Goal: Information Seeking & Learning: Compare options

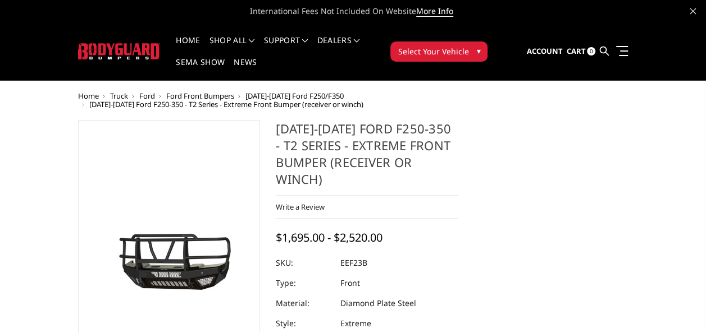
click at [469, 49] on button "Select Your Vehicle ▾" at bounding box center [438, 52] width 97 height 20
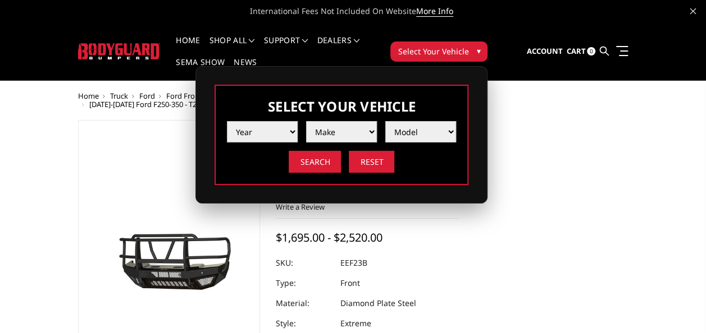
click at [248, 123] on select "Year 2025 2024 2023 2022 2021 2020 2019 2018 2017 2016 2015 2014 2013 2012 2011…" at bounding box center [262, 131] width 71 height 21
click at [227, 121] on select "Year 2025 2024 2023 2022 2021 2020 2019 2018 2017 2016 2015 2014 2013 2012 2011…" at bounding box center [262, 131] width 71 height 21
click at [267, 122] on select "Year 2025 2024 2023 2022 2021 2020 2019 2018 2017 2016 2015 2014 2013 2012 2011…" at bounding box center [262, 131] width 71 height 21
select select "yr_2025"
click at [227, 121] on select "Year 2025 2024 2023 2022 2021 2020 2019 2018 2017 2016 2015 2014 2013 2012 2011…" at bounding box center [262, 131] width 71 height 21
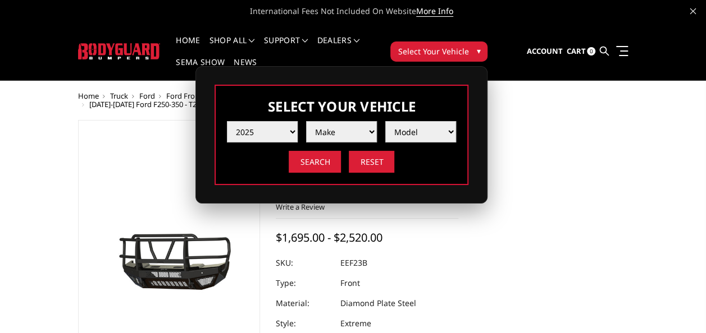
click at [333, 136] on select "Make Chevrolet Ford GMC Ram Toyota" at bounding box center [341, 131] width 71 height 21
select select "mk_ford"
click at [306, 121] on select "Make Chevrolet Ford GMC Ram Toyota" at bounding box center [341, 131] width 71 height 21
click at [418, 129] on select "Model F150 F150 Raptor F250 / F350 F450 F550" at bounding box center [420, 131] width 71 height 21
select select "md_f250-f350"
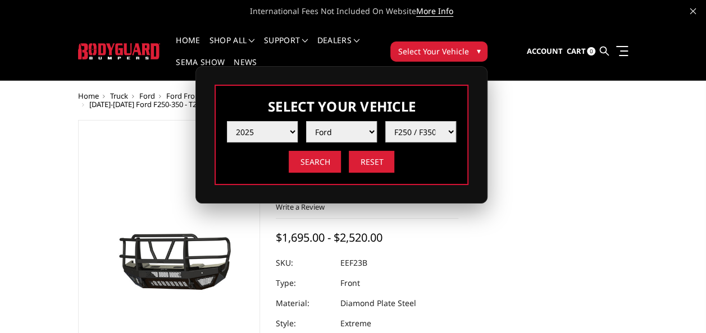
click at [385, 121] on select "Model F150 F150 Raptor F250 / F350 F450 F550" at bounding box center [420, 131] width 71 height 21
click at [301, 161] on input "Search" at bounding box center [315, 162] width 52 height 22
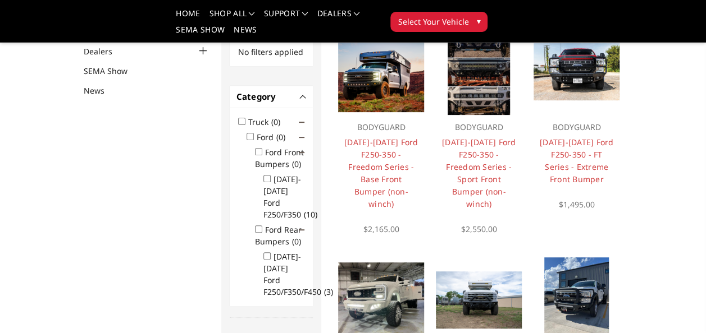
scroll to position [121, 0]
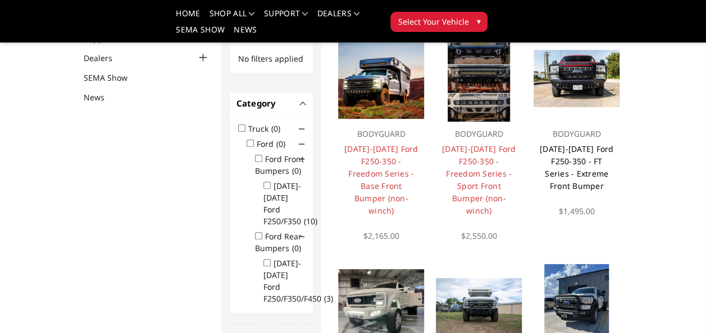
click at [579, 157] on link "[DATE]-[DATE] Ford F250-350 - FT Series - Extreme Front Bumper" at bounding box center [576, 168] width 74 height 48
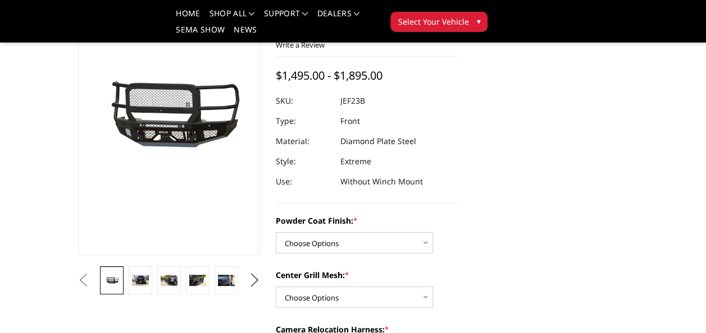
scroll to position [121, 0]
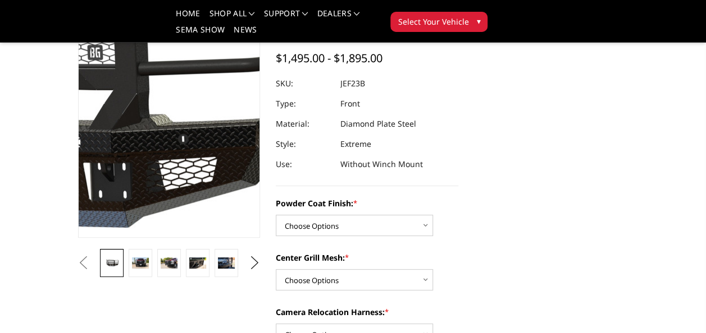
click at [220, 111] on img at bounding box center [18, 96] width 718 height 336
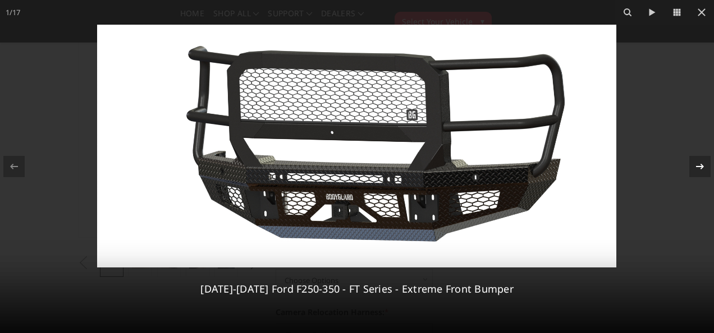
click at [701, 166] on icon at bounding box center [700, 167] width 8 height 6
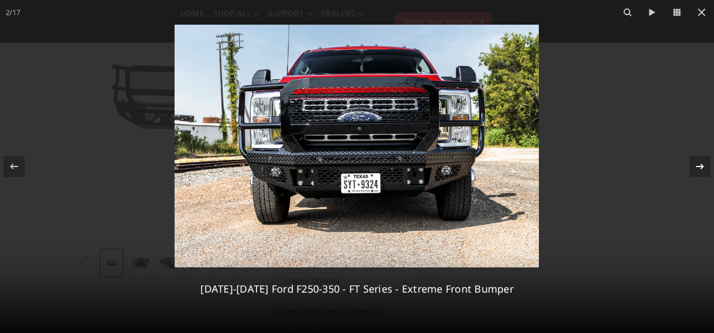
click at [701, 166] on icon at bounding box center [700, 167] width 8 height 6
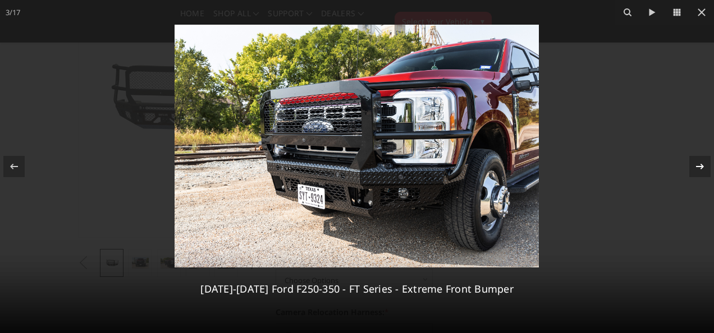
click at [701, 166] on icon at bounding box center [700, 167] width 8 height 6
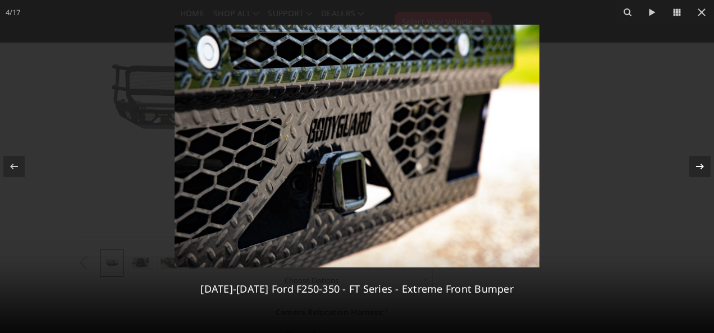
click at [701, 166] on icon at bounding box center [700, 167] width 8 height 6
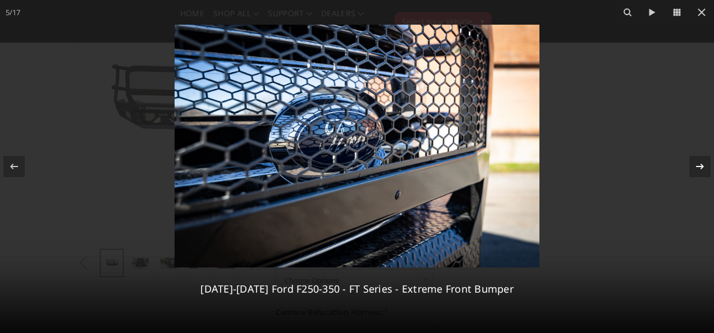
click at [701, 166] on icon at bounding box center [700, 167] width 8 height 6
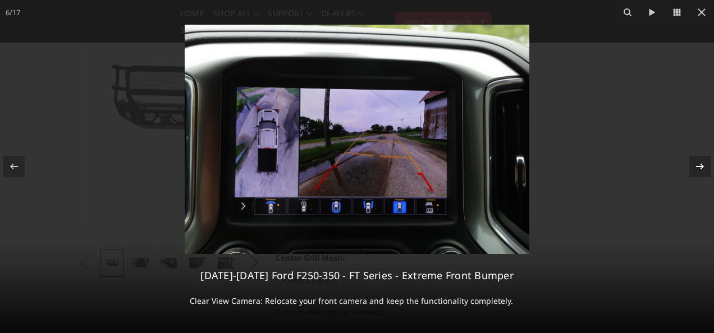
click at [701, 166] on icon at bounding box center [700, 167] width 8 height 6
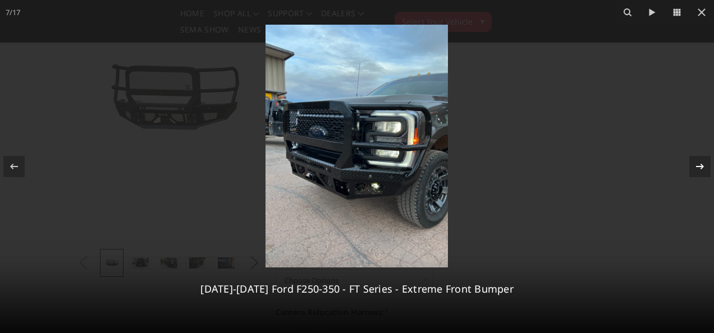
click at [701, 166] on icon at bounding box center [700, 167] width 8 height 6
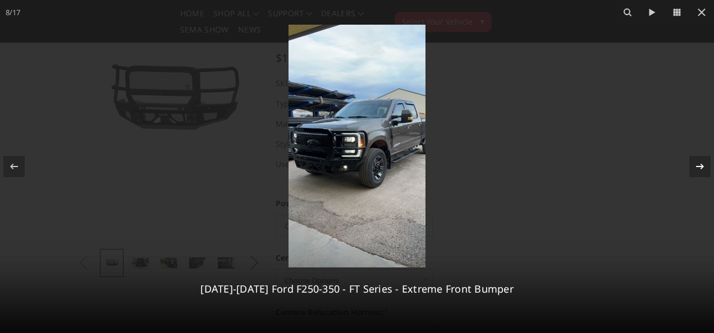
click at [701, 166] on icon at bounding box center [700, 167] width 8 height 6
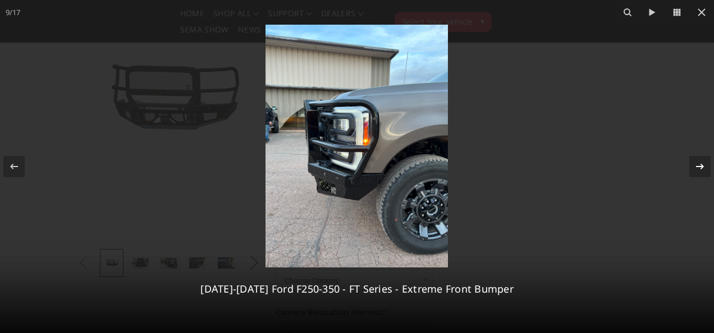
click at [701, 166] on icon at bounding box center [700, 167] width 8 height 6
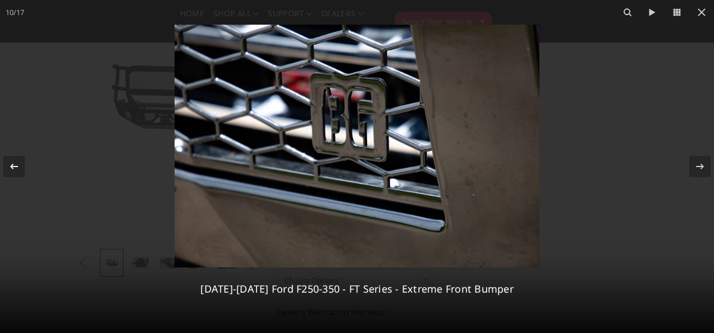
click at [20, 160] on icon at bounding box center [13, 166] width 13 height 13
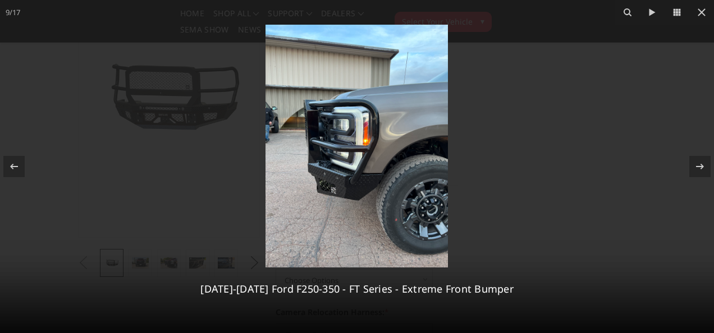
click at [347, 182] on img at bounding box center [356, 146] width 182 height 243
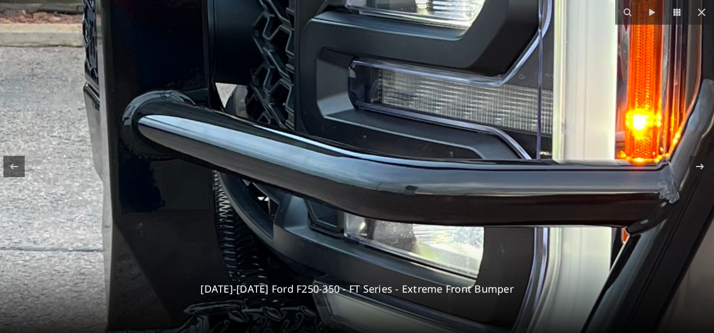
drag, startPoint x: 193, startPoint y: 35, endPoint x: 323, endPoint y: 362, distance: 352.2
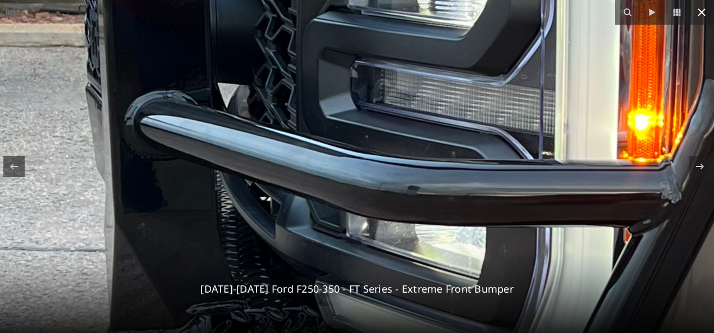
click at [702, 11] on icon at bounding box center [701, 12] width 13 height 13
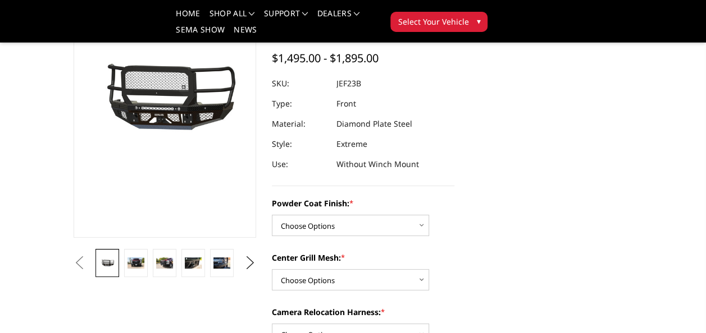
scroll to position [0, 172]
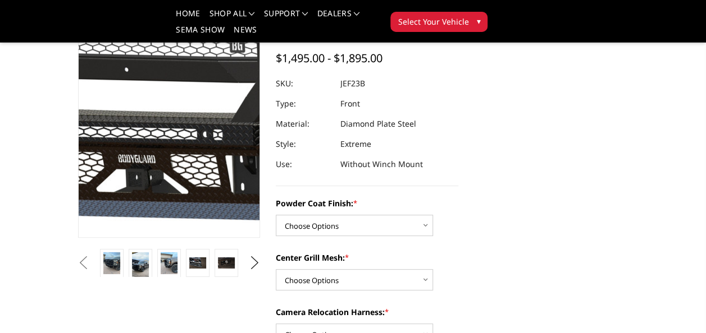
click at [172, 148] on img at bounding box center [160, 88] width 718 height 336
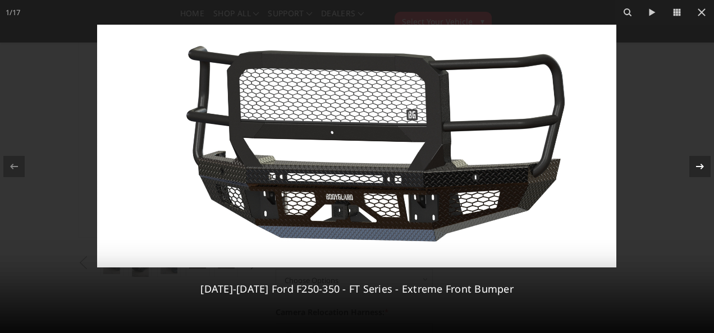
click at [705, 164] on div at bounding box center [699, 166] width 21 height 21
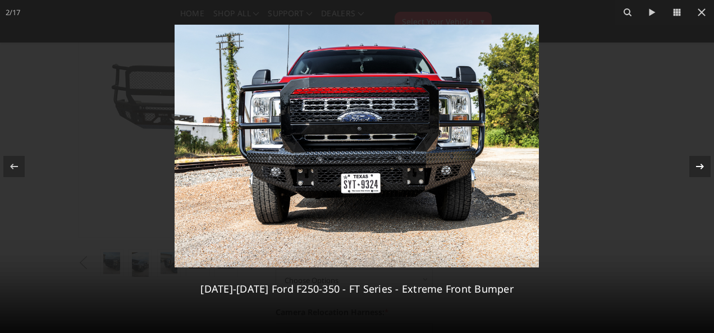
click at [705, 164] on div at bounding box center [699, 166] width 21 height 21
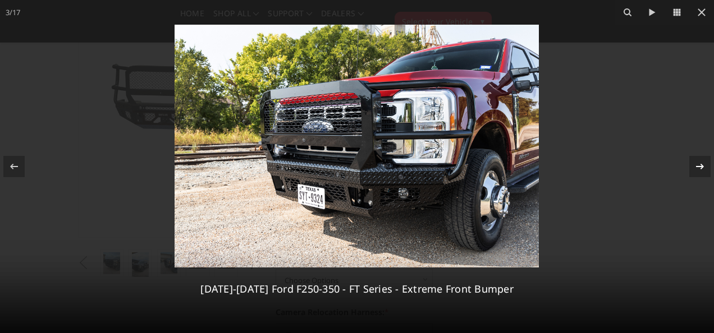
click at [705, 164] on div at bounding box center [699, 166] width 21 height 21
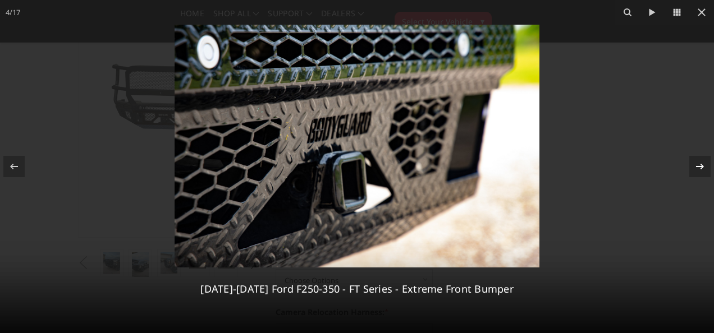
click at [705, 164] on div at bounding box center [699, 166] width 21 height 21
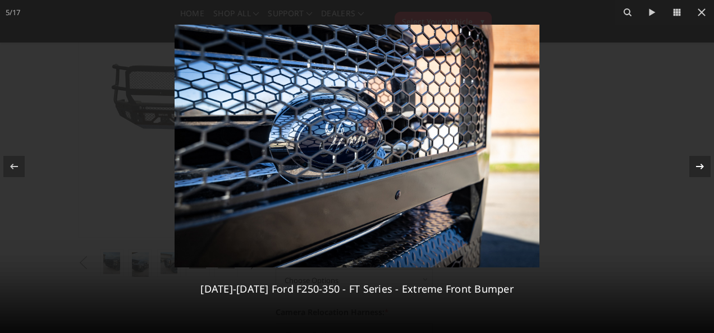
click at [705, 164] on div at bounding box center [699, 166] width 21 height 21
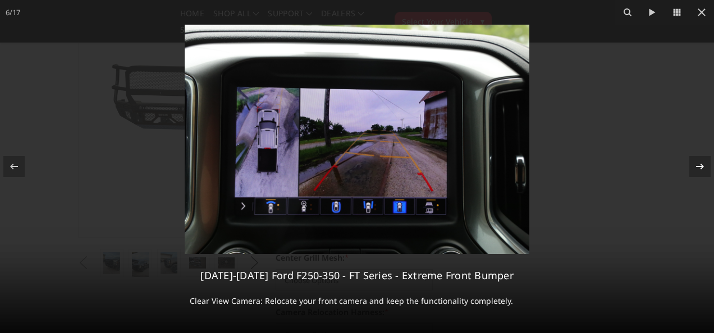
click at [705, 164] on div at bounding box center [699, 166] width 21 height 21
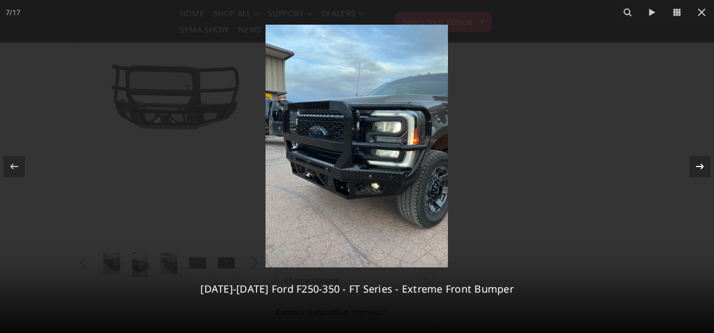
click at [705, 164] on div at bounding box center [699, 166] width 21 height 21
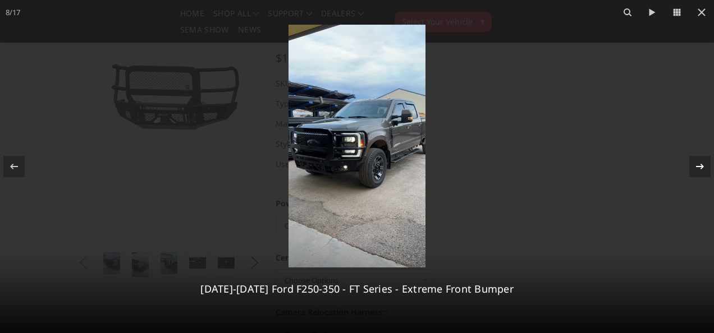
click at [705, 162] on icon at bounding box center [699, 166] width 13 height 13
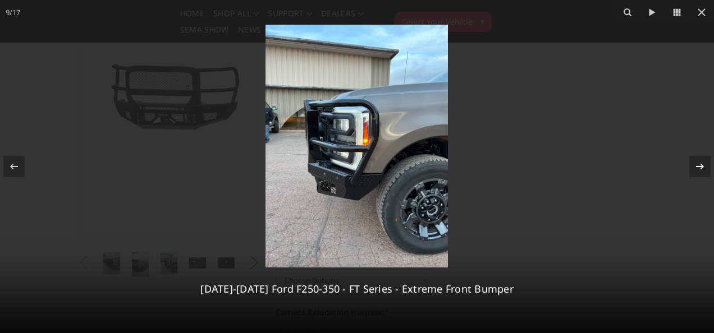
click at [705, 162] on icon at bounding box center [699, 166] width 13 height 13
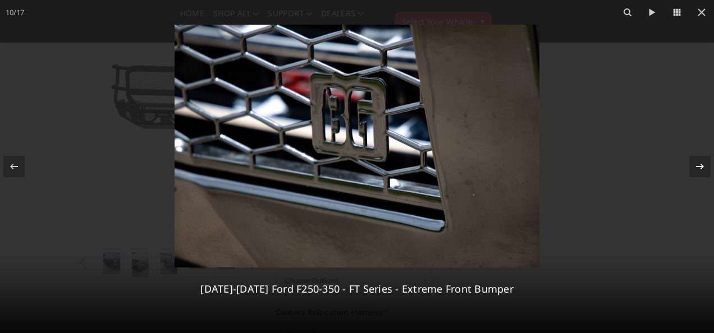
click at [705, 162] on icon at bounding box center [699, 166] width 13 height 13
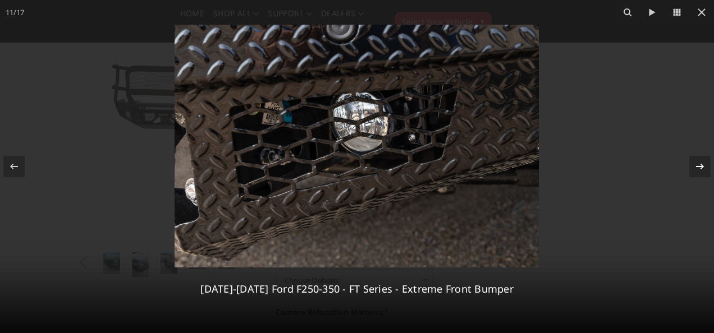
click at [705, 162] on icon at bounding box center [699, 166] width 13 height 13
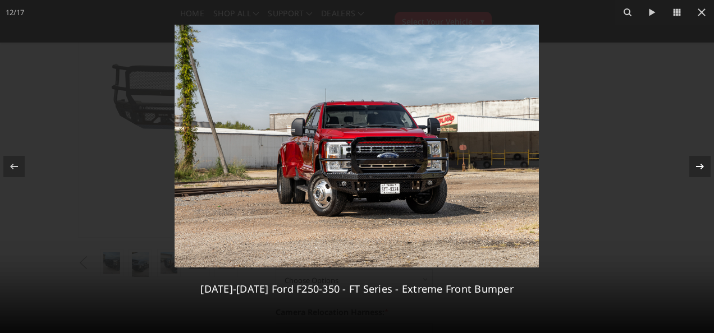
click at [705, 162] on icon at bounding box center [699, 166] width 13 height 13
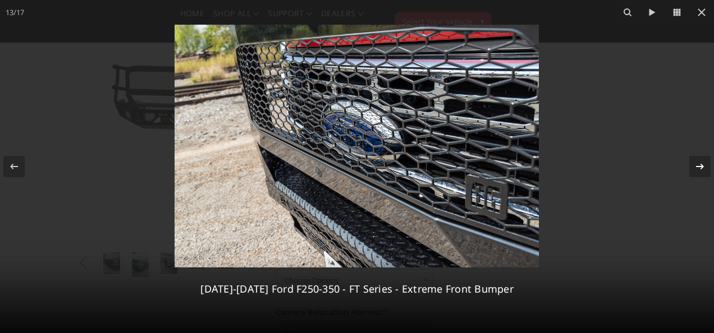
click at [705, 162] on icon at bounding box center [699, 166] width 13 height 13
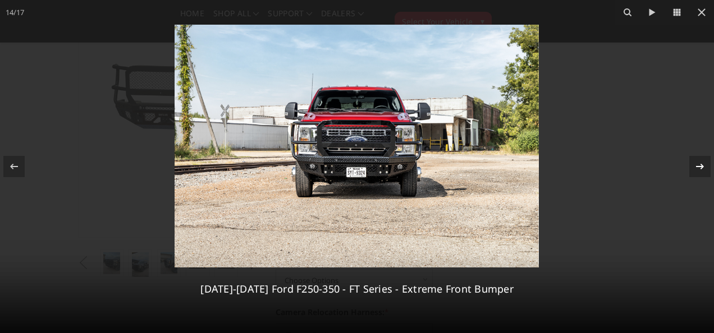
click at [705, 162] on icon at bounding box center [699, 166] width 13 height 13
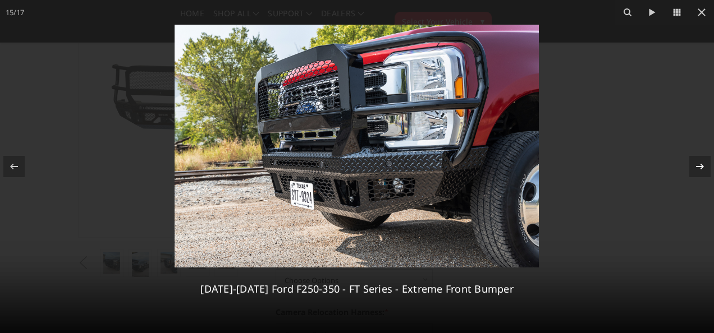
click at [705, 162] on icon at bounding box center [699, 166] width 13 height 13
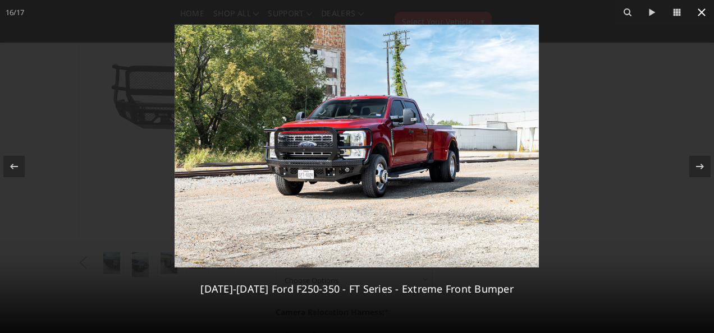
click at [700, 14] on icon at bounding box center [702, 12] width 8 height 8
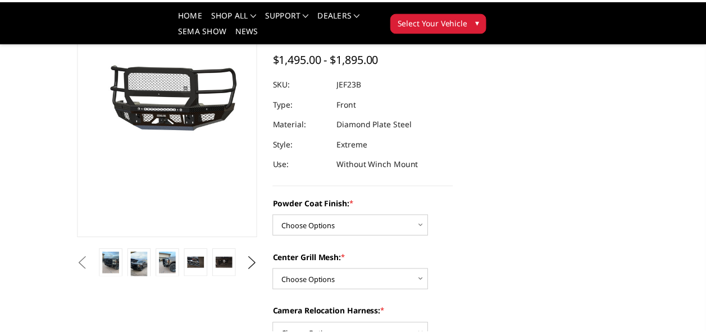
scroll to position [0, 344]
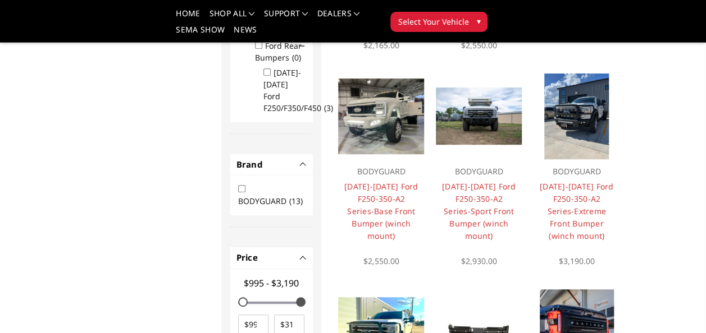
scroll to position [314, 0]
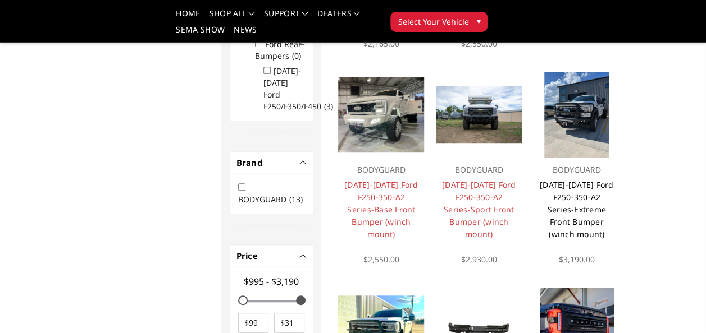
click at [573, 196] on link "2023-2025 Ford F250-350-A2 Series-Extreme Front Bumper (winch mount)" at bounding box center [576, 210] width 74 height 60
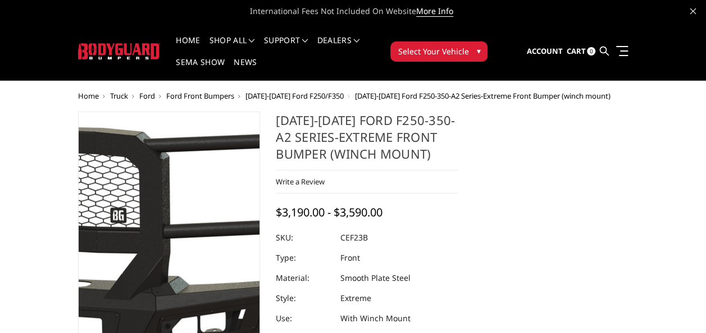
click at [207, 222] on img at bounding box center [56, 257] width 718 height 329
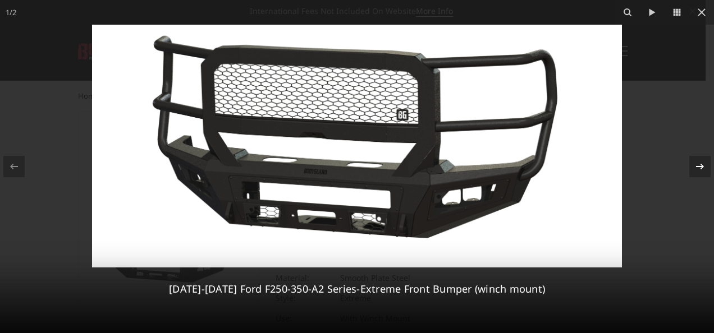
click at [695, 170] on icon at bounding box center [699, 166] width 13 height 13
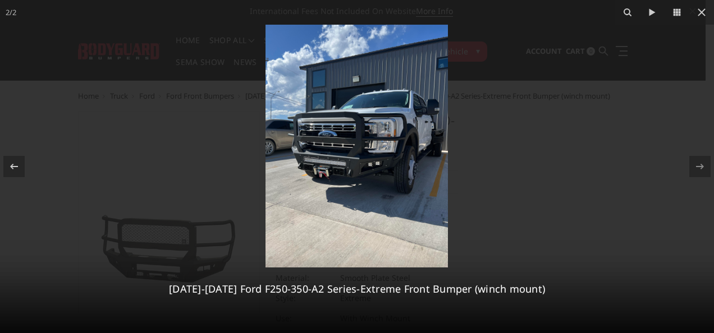
click at [695, 170] on div "2 / 2 2023-2025 Ford F250-350-A2 Series-Extreme Front Bumper (winch mount)" at bounding box center [357, 166] width 714 height 333
click at [18, 160] on icon at bounding box center [13, 166] width 13 height 13
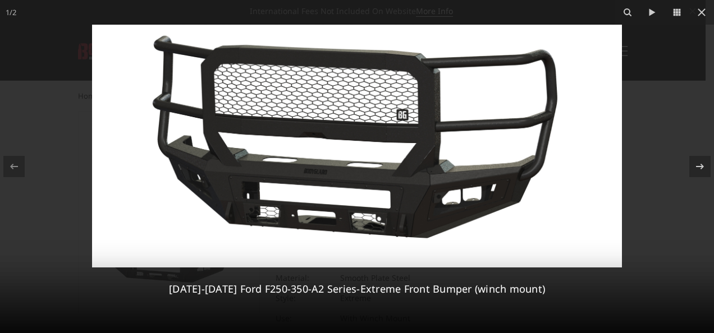
click at [522, 185] on img at bounding box center [357, 146] width 530 height 243
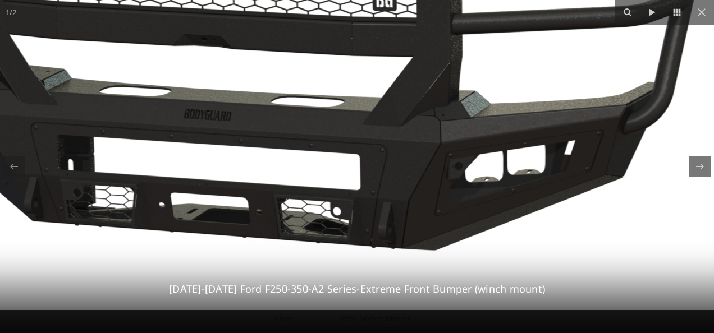
drag, startPoint x: 424, startPoint y: 117, endPoint x: 544, endPoint y: 38, distance: 143.8
click at [544, 38] on img at bounding box center [292, 63] width 1078 height 495
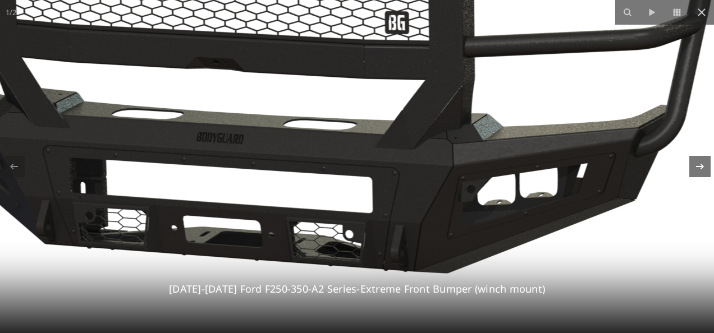
click at [700, 157] on div at bounding box center [699, 166] width 21 height 21
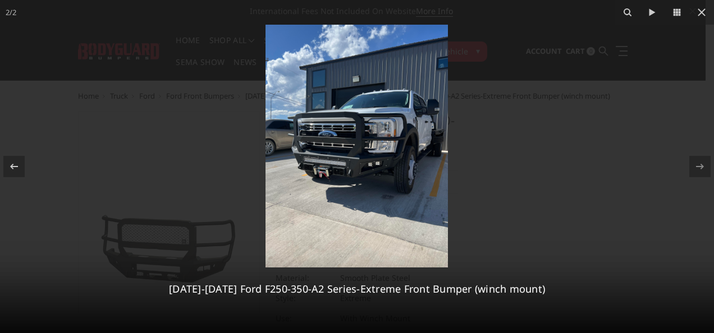
click at [330, 134] on img at bounding box center [356, 146] width 182 height 243
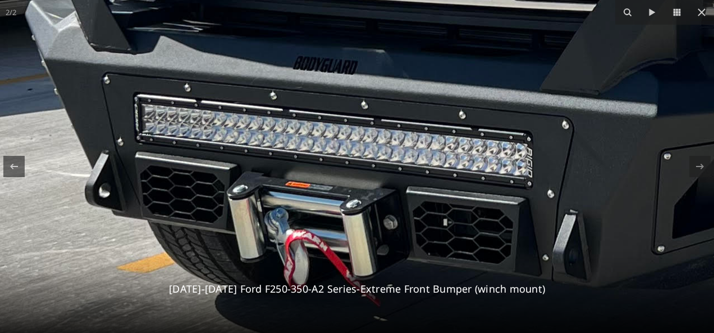
drag, startPoint x: 281, startPoint y: 214, endPoint x: 314, endPoint y: -40, distance: 256.4
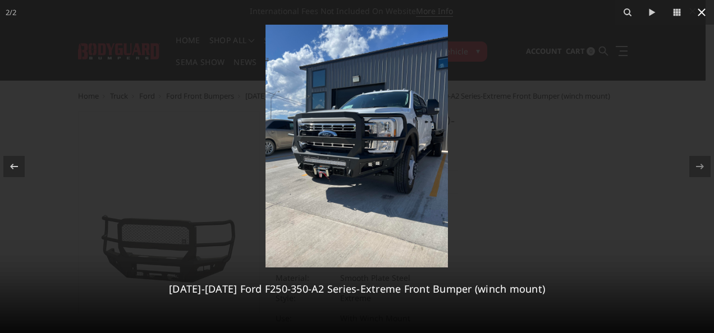
click at [705, 10] on icon at bounding box center [701, 12] width 13 height 13
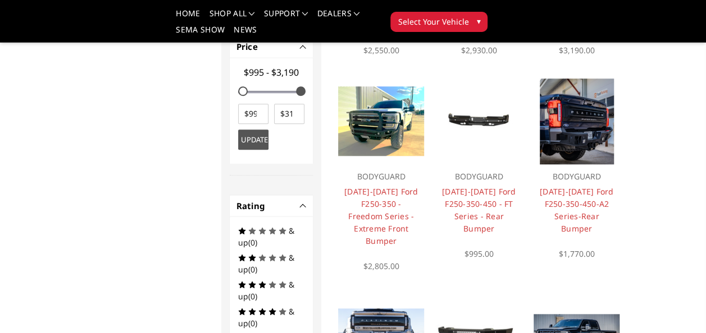
scroll to position [525, 0]
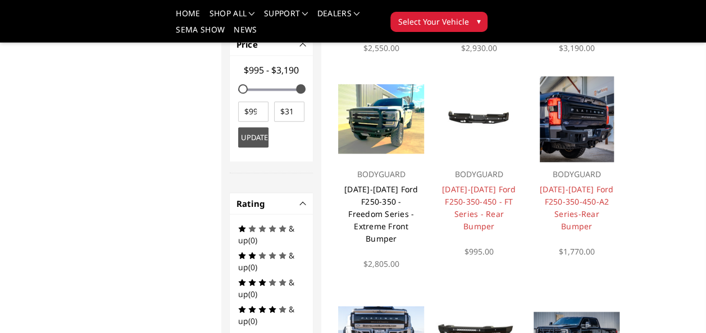
click at [377, 201] on link "[DATE]-[DATE] Ford F250-350 - Freedom Series - Extreme Front Bumper" at bounding box center [381, 214] width 74 height 60
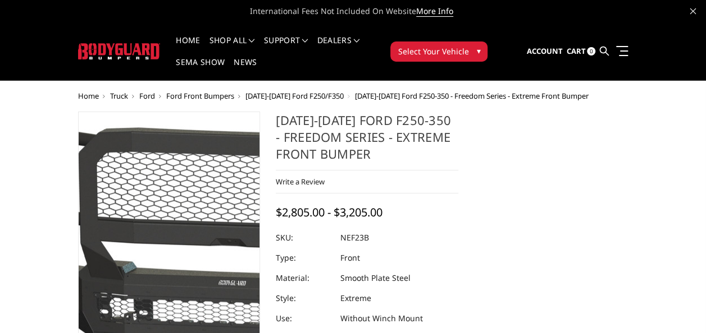
click at [139, 258] on img at bounding box center [256, 249] width 718 height 393
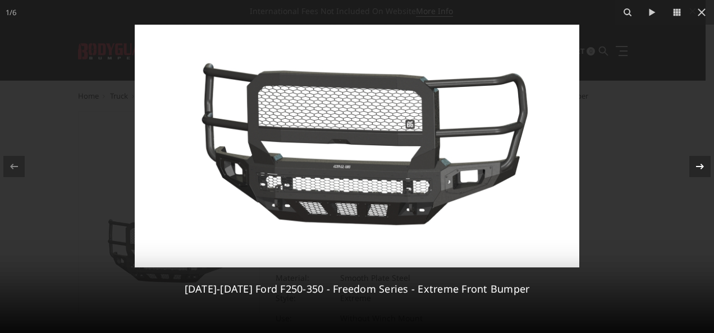
click at [699, 173] on div at bounding box center [699, 166] width 21 height 21
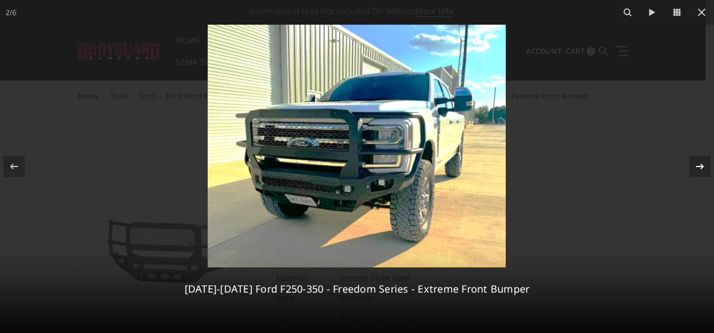
click at [699, 173] on div at bounding box center [699, 166] width 21 height 21
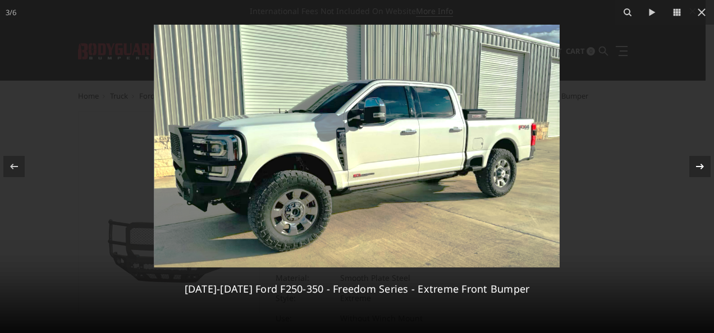
click at [699, 173] on div at bounding box center [699, 166] width 21 height 21
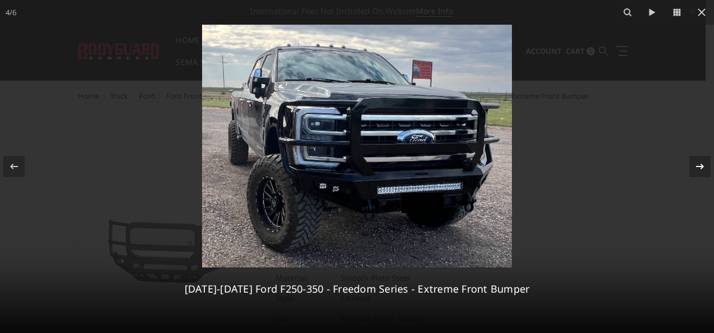
click at [699, 173] on div at bounding box center [699, 166] width 21 height 21
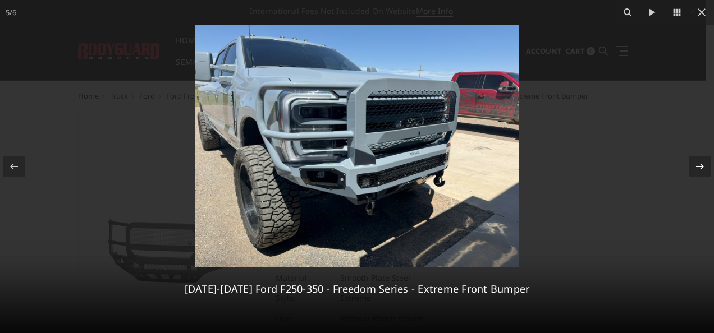
click at [699, 173] on div at bounding box center [699, 166] width 21 height 21
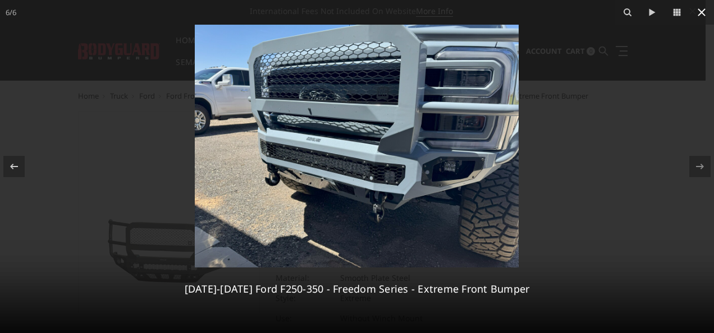
click at [702, 16] on icon at bounding box center [701, 12] width 13 height 13
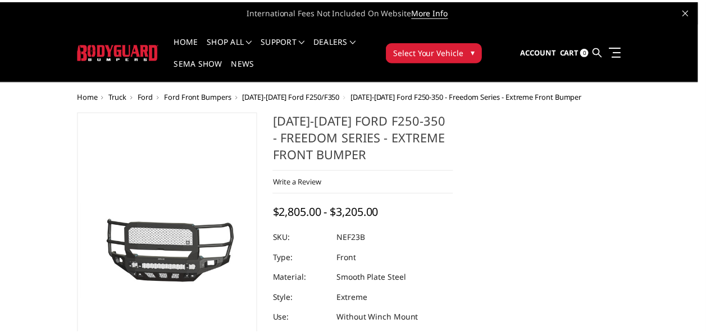
scroll to position [0, 29]
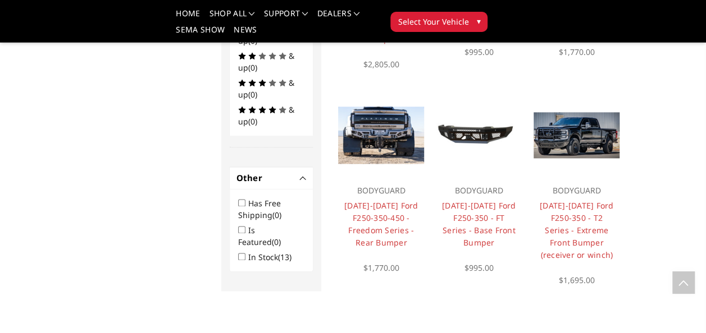
scroll to position [743, 0]
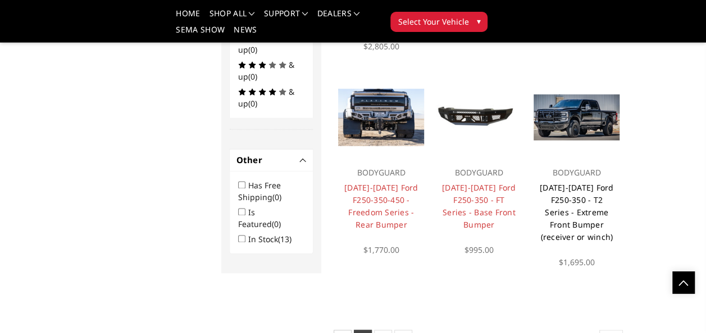
click at [561, 219] on link "2023-2026 Ford F250-350 - T2 Series - Extreme Front Bumper (receiver or winch)" at bounding box center [576, 212] width 74 height 60
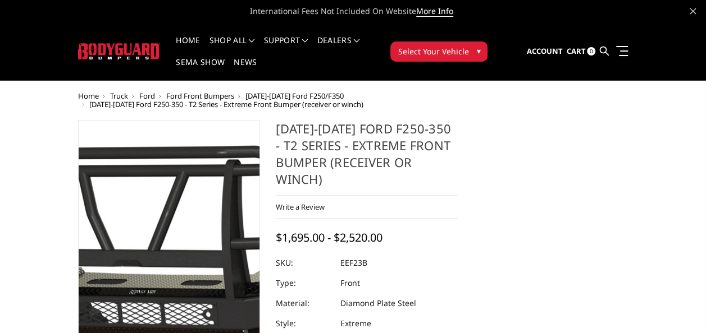
click at [171, 267] on img at bounding box center [164, 254] width 718 height 401
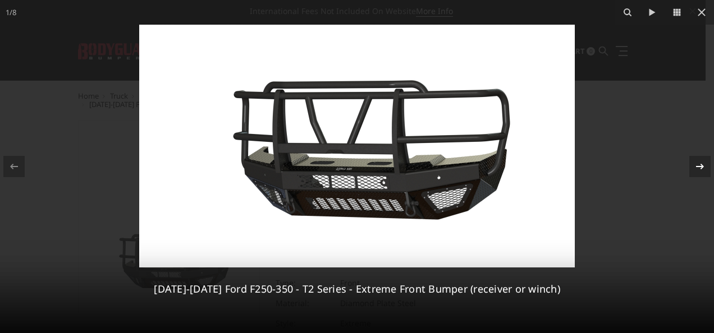
click at [701, 160] on icon at bounding box center [699, 166] width 13 height 13
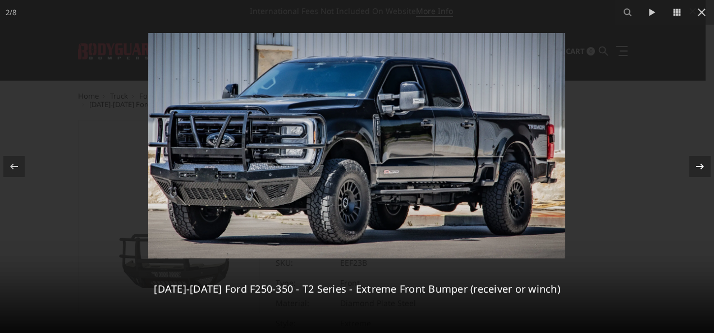
click at [701, 160] on icon at bounding box center [699, 166] width 13 height 13
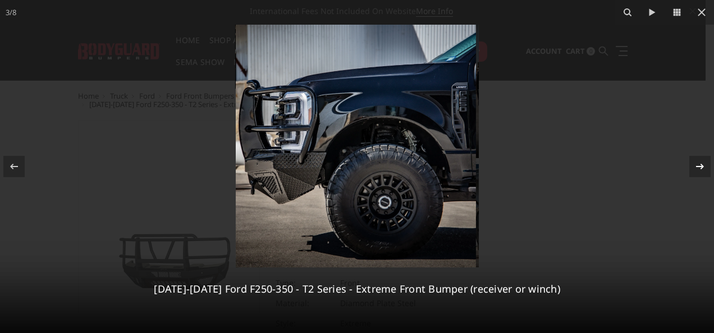
click at [701, 160] on icon at bounding box center [699, 166] width 13 height 13
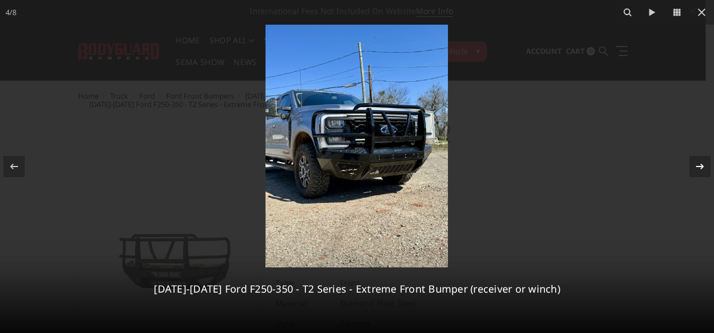
click at [701, 159] on div "4 / 8 2023-2026 Ford F250-350 - T2 Series - Extreme Front Bumper (receiver or w…" at bounding box center [357, 166] width 714 height 333
click at [697, 167] on icon at bounding box center [699, 166] width 13 height 13
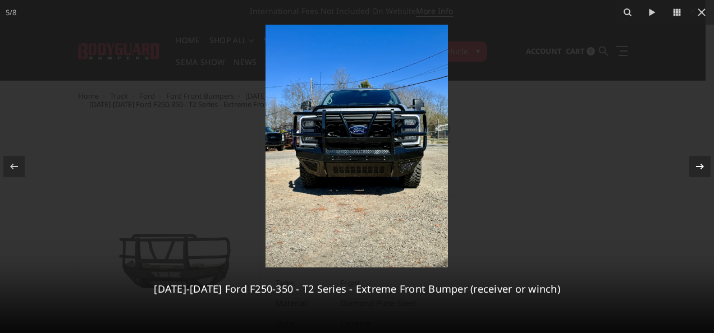
click at [697, 167] on icon at bounding box center [699, 166] width 13 height 13
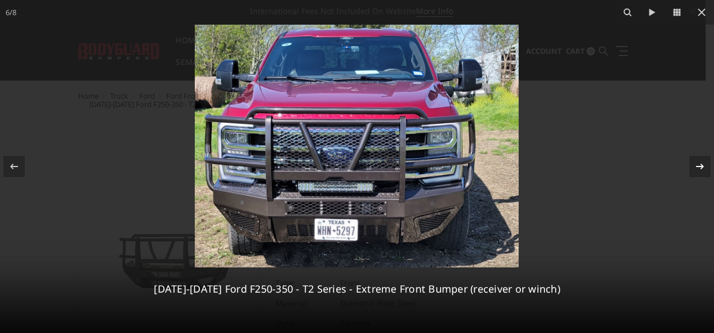
click at [697, 167] on div "6 / 8 2023-2026 Ford F250-350 - T2 Series - Extreme Front Bumper (receiver or w…" at bounding box center [357, 166] width 714 height 333
click at [699, 167] on icon at bounding box center [699, 166] width 13 height 13
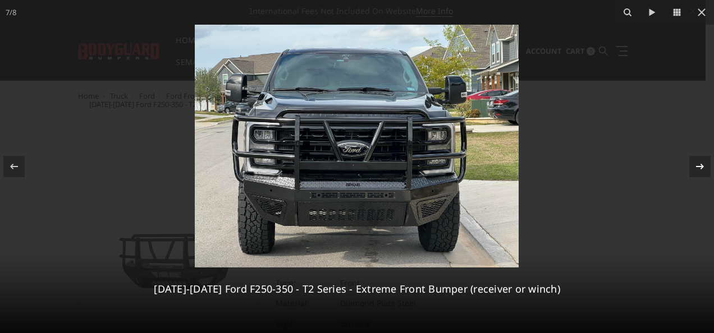
click at [699, 167] on icon at bounding box center [699, 166] width 13 height 13
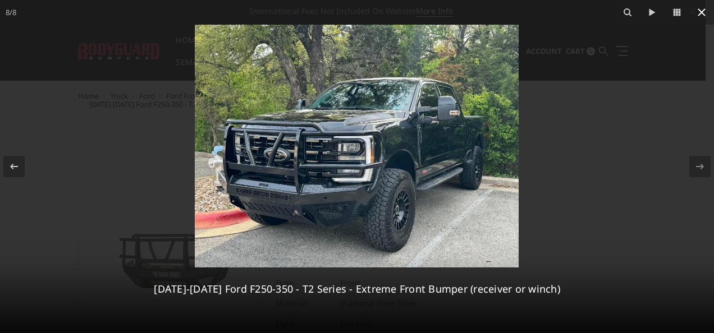
click at [702, 17] on icon at bounding box center [701, 12] width 13 height 13
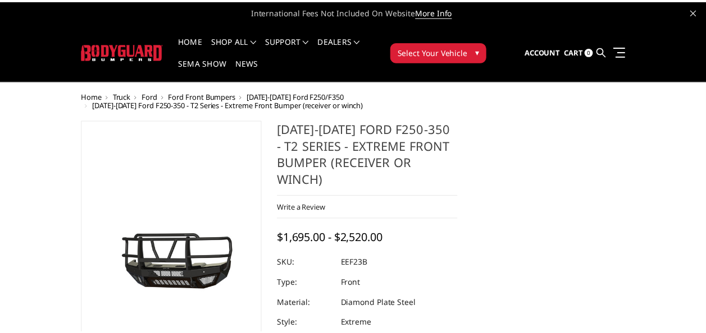
scroll to position [0, 86]
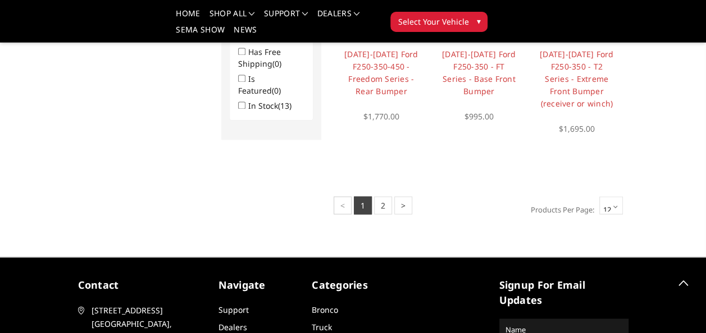
scroll to position [885, 0]
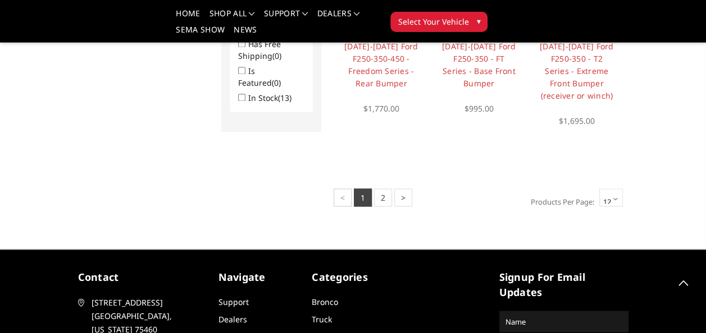
click at [605, 196] on select "12 15 18 21 24" at bounding box center [611, 198] width 24 height 18
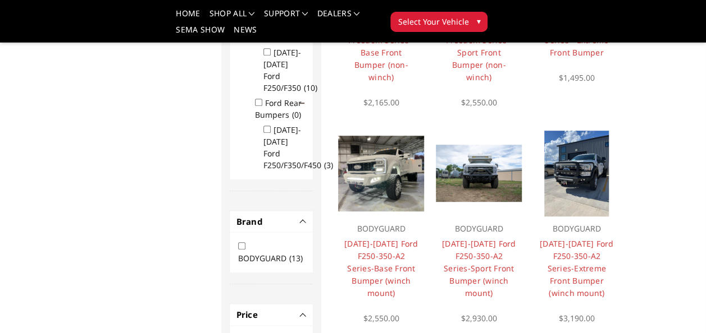
scroll to position [0, 0]
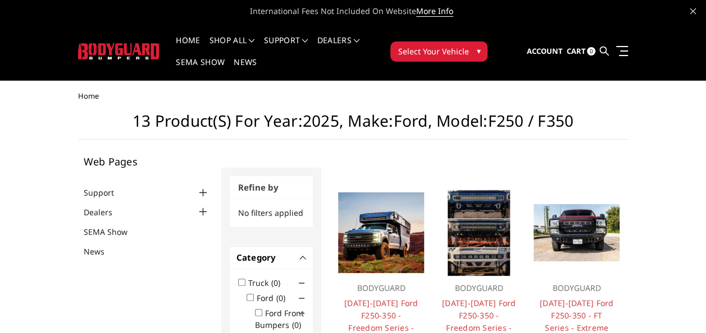
drag, startPoint x: 707, startPoint y: 68, endPoint x: 452, endPoint y: 161, distance: 271.1
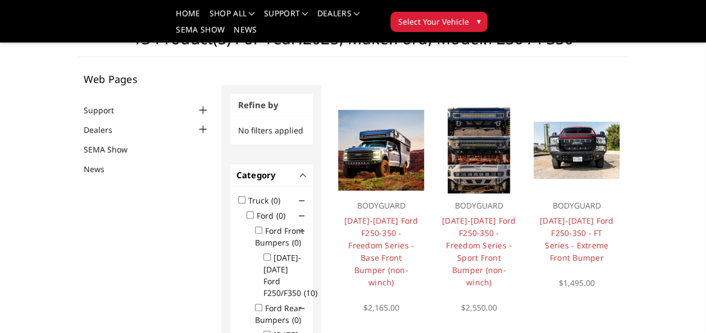
scroll to position [67, 0]
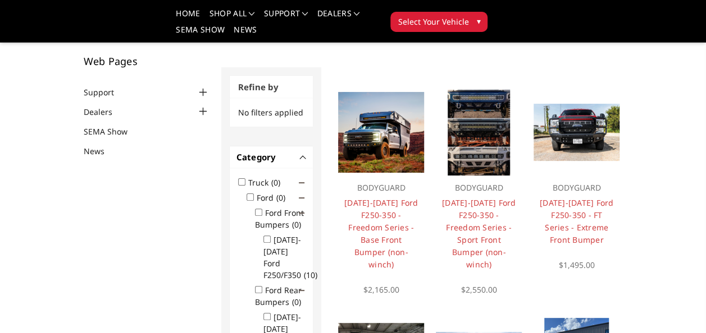
click at [582, 232] on h4 "2023-2026 Ford F250-350 - FT Series - Extreme Front Bumper" at bounding box center [576, 221] width 75 height 49
click at [567, 200] on link "2023-2026 Ford F250-350 - FT Series - Extreme Front Bumper" at bounding box center [576, 222] width 74 height 48
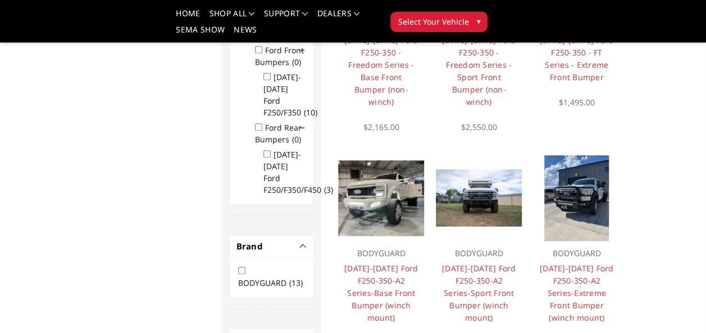
scroll to position [246, 0]
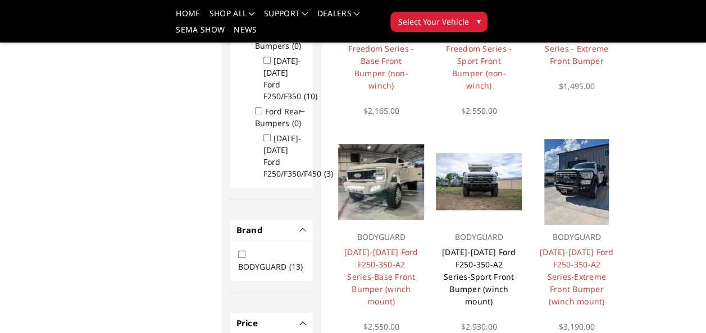
click at [494, 258] on link "[DATE]-[DATE] Ford F250-350-A2 Series-Sport Front Bumper (winch mount)" at bounding box center [479, 277] width 74 height 60
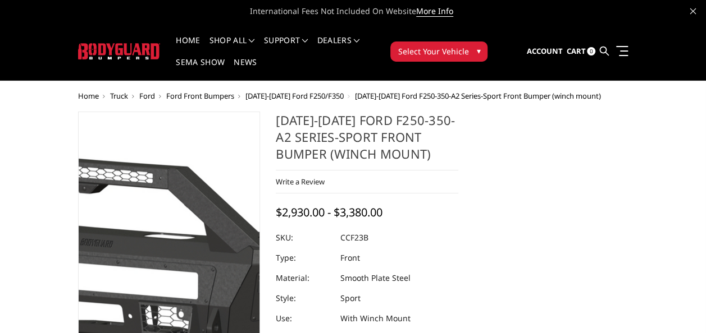
click at [171, 184] on img at bounding box center [164, 266] width 718 height 336
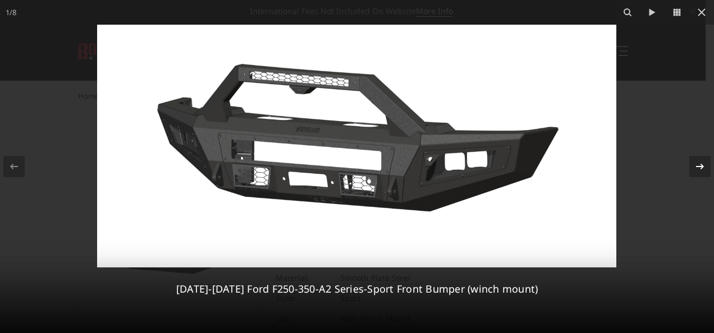
click at [700, 171] on icon at bounding box center [699, 166] width 13 height 13
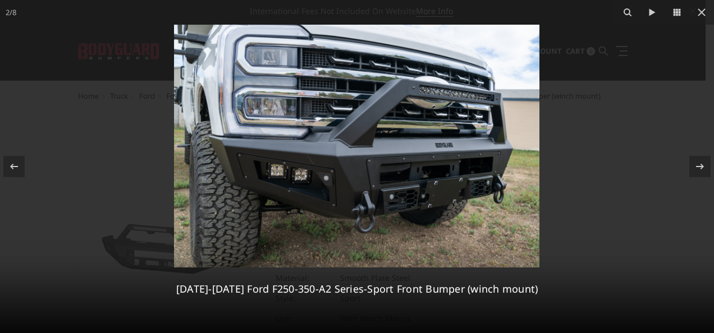
click at [441, 178] on img at bounding box center [356, 146] width 365 height 243
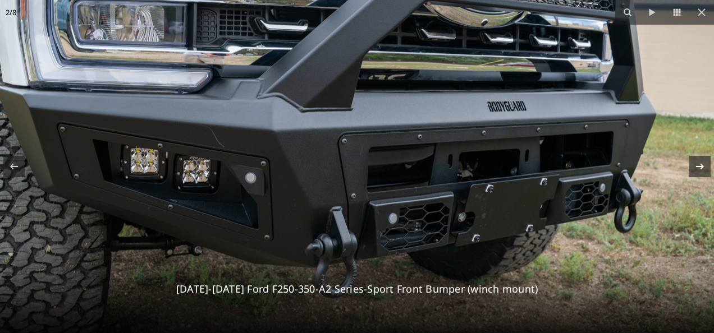
click at [697, 168] on icon at bounding box center [699, 166] width 13 height 13
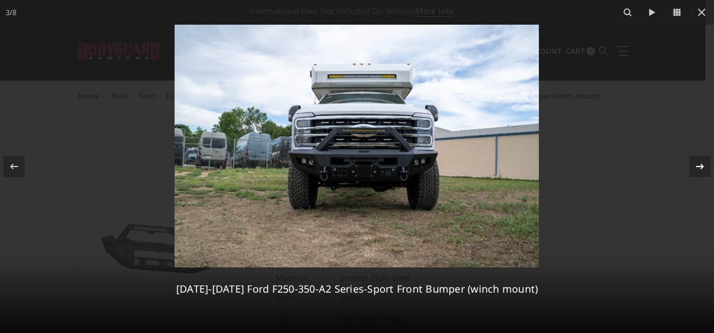
click at [697, 168] on icon at bounding box center [699, 166] width 13 height 13
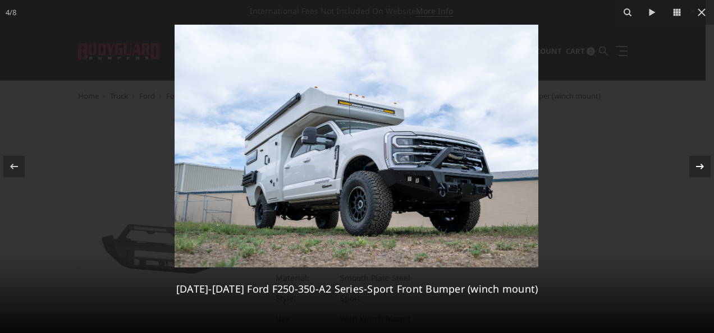
click at [697, 168] on icon at bounding box center [699, 166] width 13 height 13
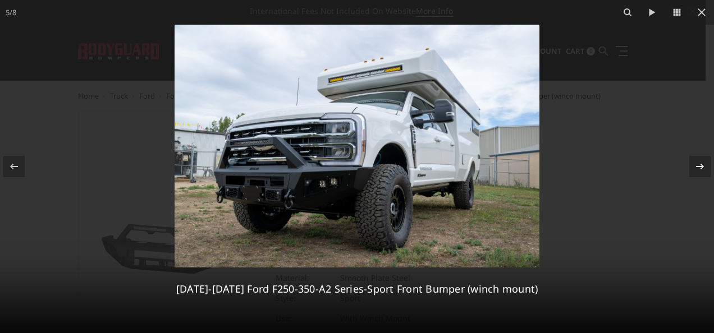
click at [697, 168] on icon at bounding box center [699, 166] width 13 height 13
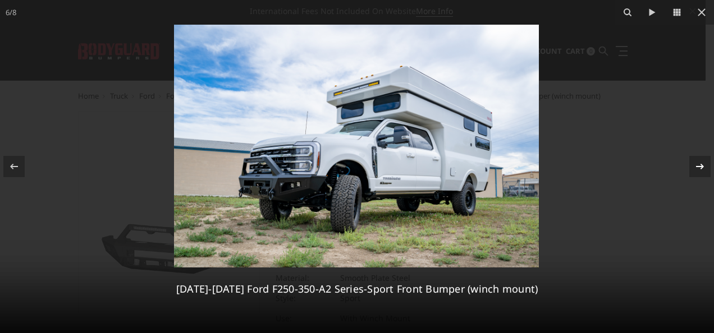
click at [697, 168] on icon at bounding box center [699, 166] width 13 height 13
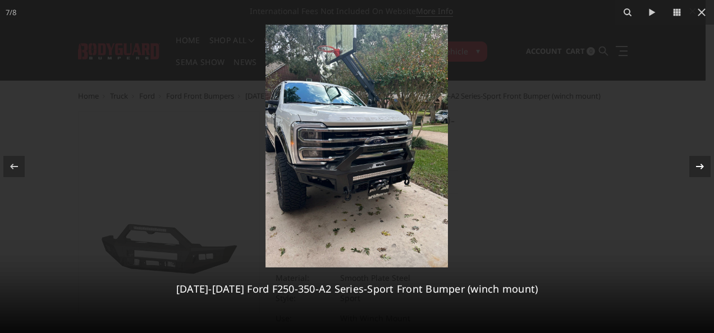
click at [697, 168] on icon at bounding box center [699, 166] width 13 height 13
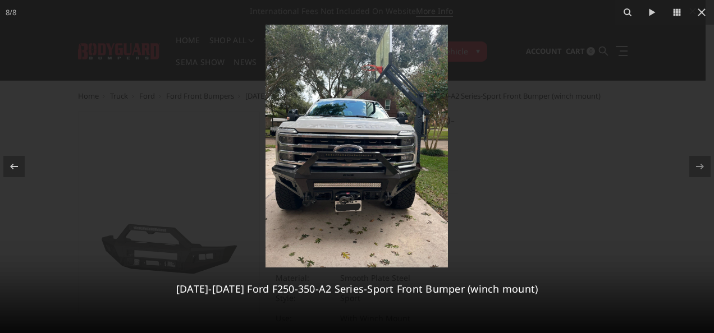
click at [357, 189] on img at bounding box center [356, 146] width 182 height 243
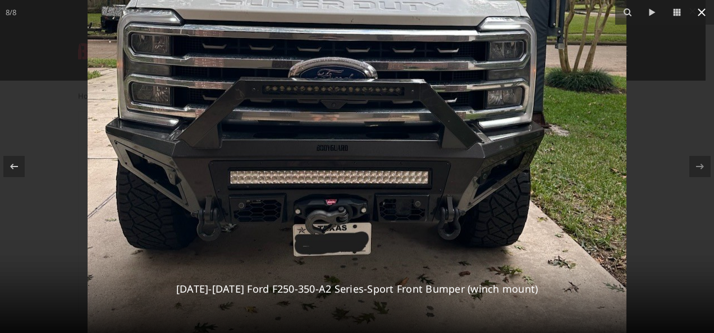
click at [701, 17] on icon at bounding box center [701, 12] width 13 height 13
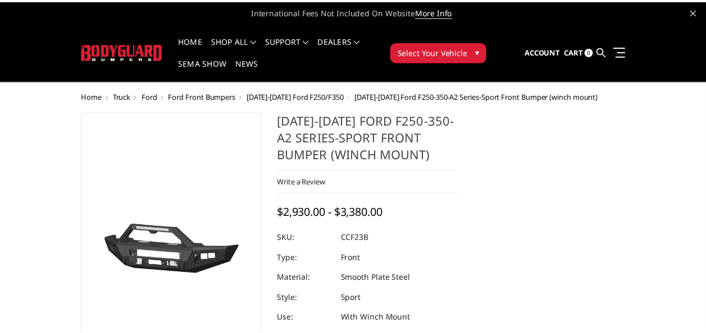
scroll to position [0, 86]
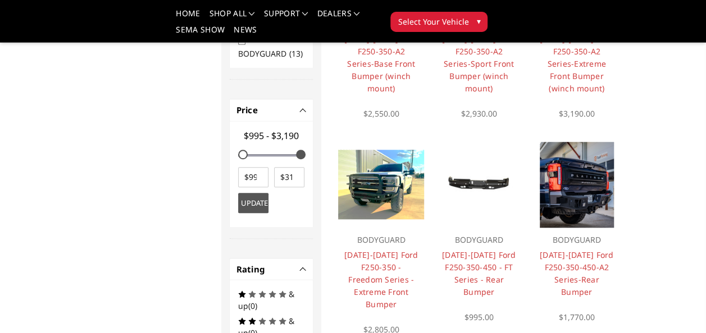
scroll to position [461, 0]
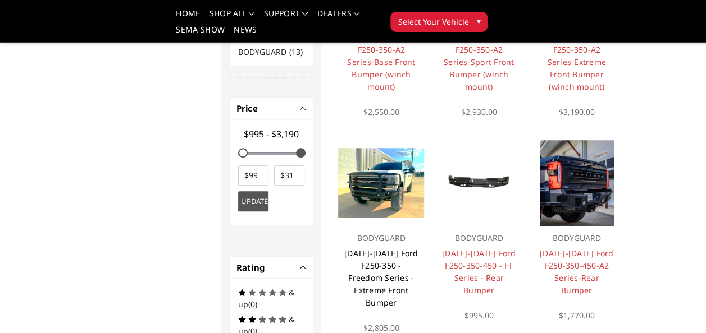
click at [376, 289] on link "2023-2025 Ford F250-350 - Freedom Series - Extreme Front Bumper" at bounding box center [381, 278] width 74 height 60
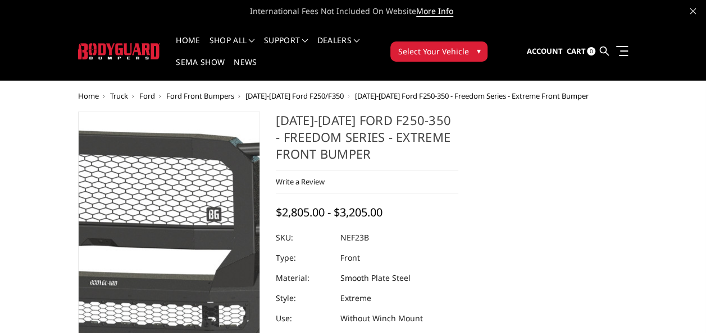
click at [183, 258] on img at bounding box center [128, 249] width 718 height 393
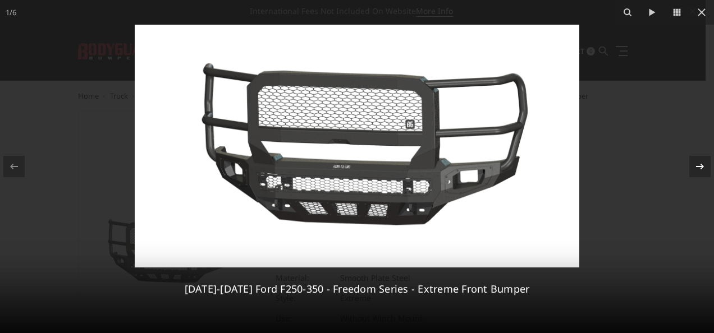
click at [693, 166] on icon at bounding box center [699, 166] width 13 height 13
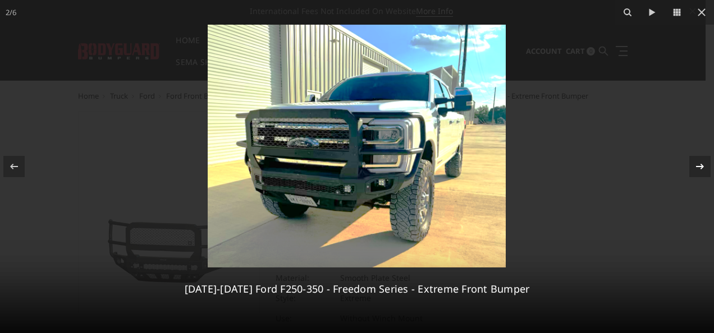
click at [693, 166] on icon at bounding box center [699, 166] width 13 height 13
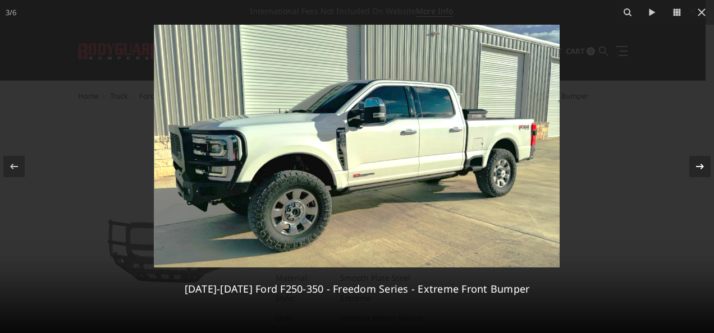
click at [693, 166] on icon at bounding box center [699, 166] width 13 height 13
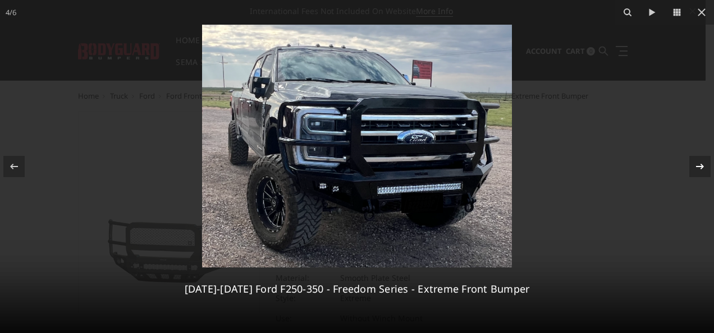
click at [693, 166] on icon at bounding box center [699, 166] width 13 height 13
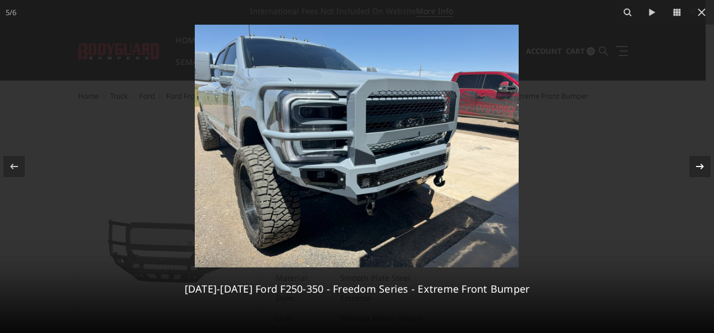
click at [693, 166] on div "5 / 6 2023-2025 Ford F250-350 - Freedom Series - Extreme Front Bumper" at bounding box center [357, 166] width 714 height 333
click at [703, 172] on icon at bounding box center [699, 166] width 13 height 13
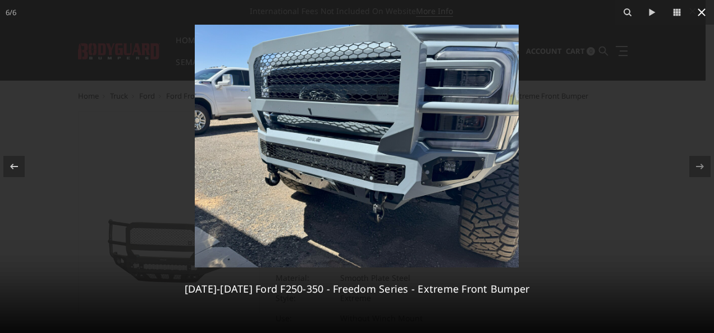
click at [705, 10] on button at bounding box center [701, 12] width 25 height 25
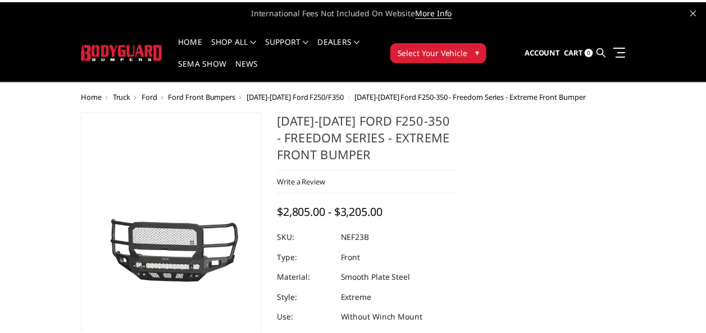
scroll to position [0, 29]
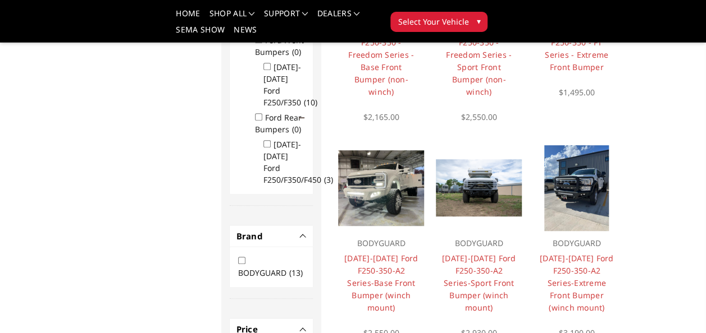
scroll to position [264, 0]
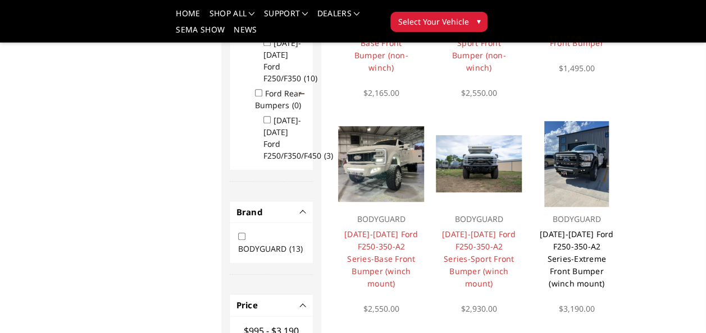
click at [593, 269] on link "[DATE]-[DATE] Ford F250-350-A2 Series-Extreme Front Bumper (winch mount)" at bounding box center [576, 259] width 74 height 60
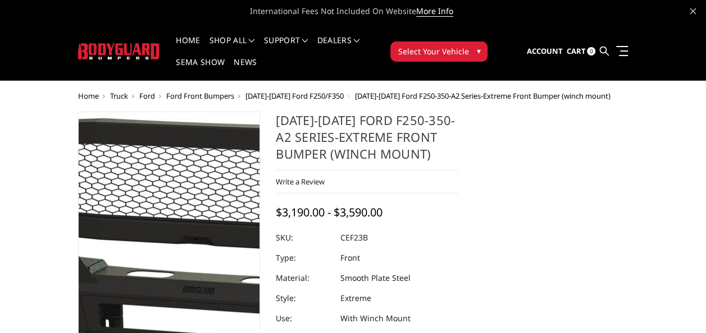
click at [140, 234] on img at bounding box center [255, 255] width 718 height 329
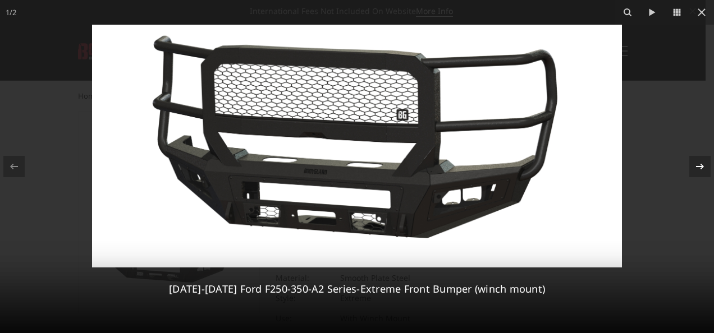
click at [703, 167] on icon at bounding box center [699, 166] width 13 height 13
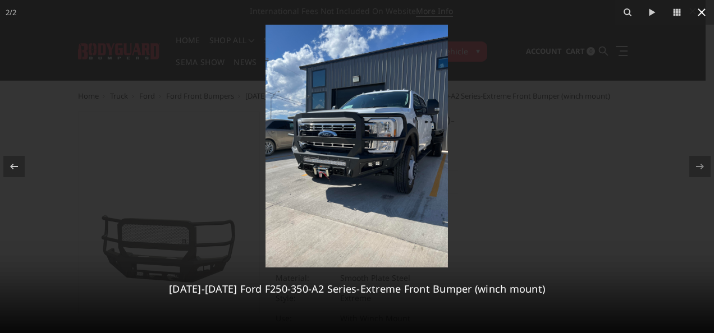
click at [702, 8] on icon at bounding box center [701, 12] width 13 height 13
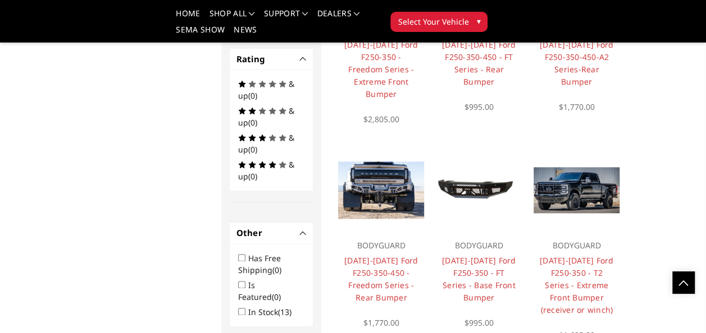
scroll to position [674, 0]
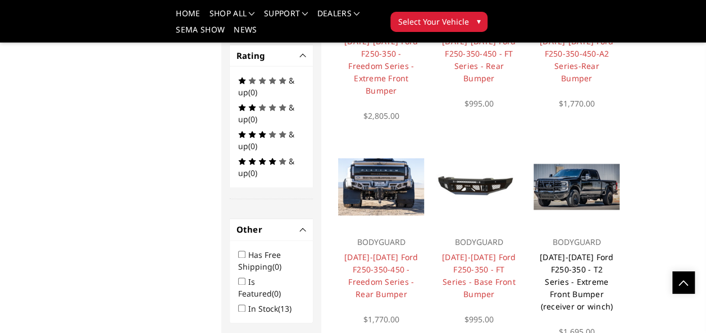
click at [593, 282] on link "[DATE]-[DATE] Ford F250-350 - T2 Series - Extreme Front Bumper (receiver or win…" at bounding box center [576, 282] width 74 height 60
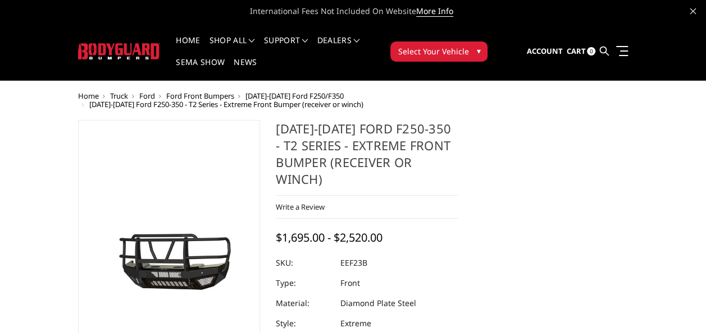
click at [180, 281] on img at bounding box center [137, 248] width 718 height 401
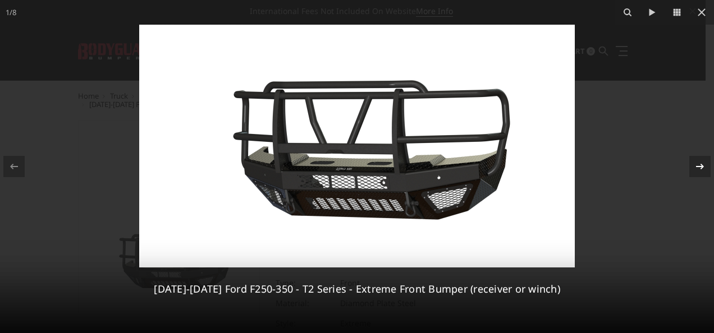
click at [695, 176] on div at bounding box center [699, 166] width 21 height 21
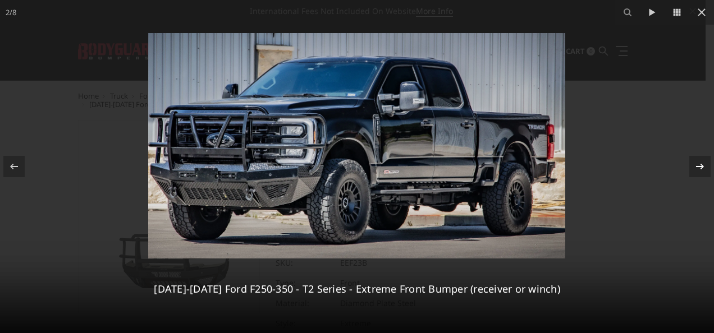
click at [695, 176] on div at bounding box center [699, 166] width 21 height 21
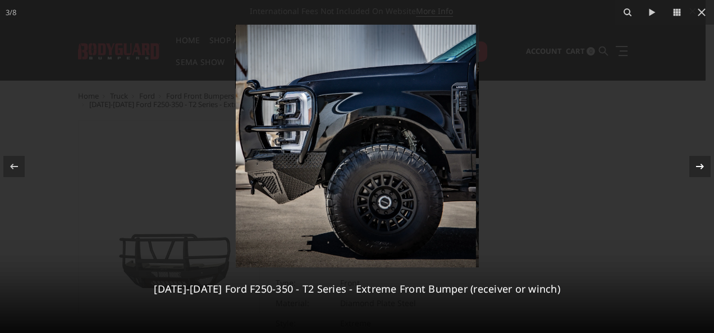
click at [695, 176] on div at bounding box center [699, 166] width 21 height 21
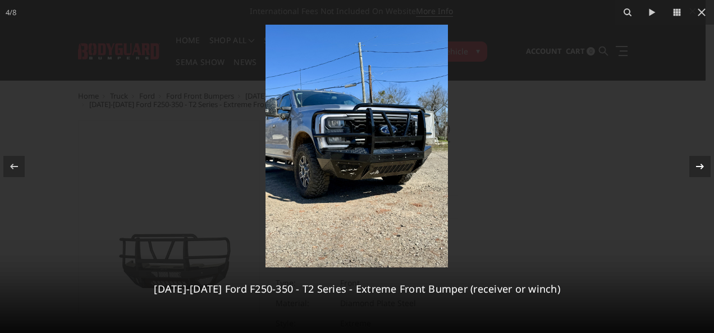
click at [695, 176] on div at bounding box center [699, 166] width 21 height 21
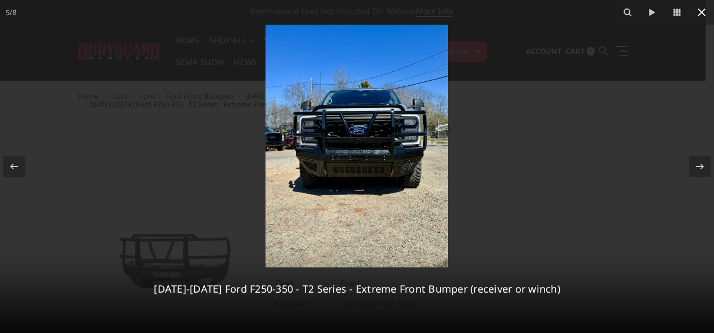
click at [701, 10] on icon at bounding box center [701, 12] width 13 height 13
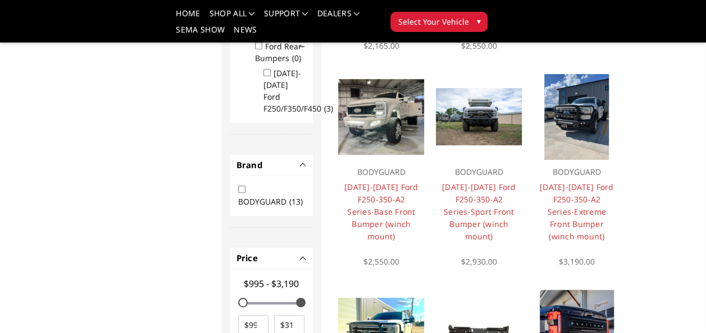
scroll to position [274, 0]
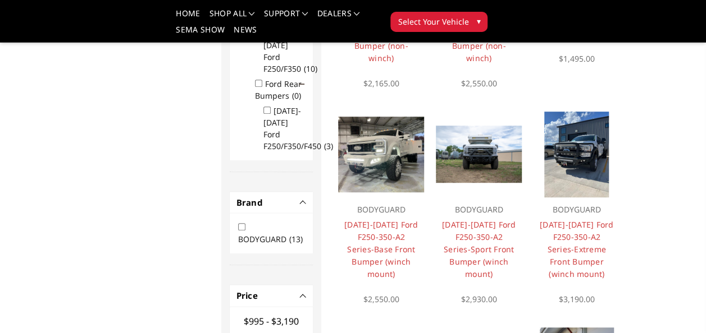
click at [468, 242] on h4 "[DATE]-[DATE] Ford F250-350-A2 Series-Sport Front Bumper (winch mount)" at bounding box center [478, 250] width 75 height 62
click at [474, 175] on img at bounding box center [479, 154] width 86 height 57
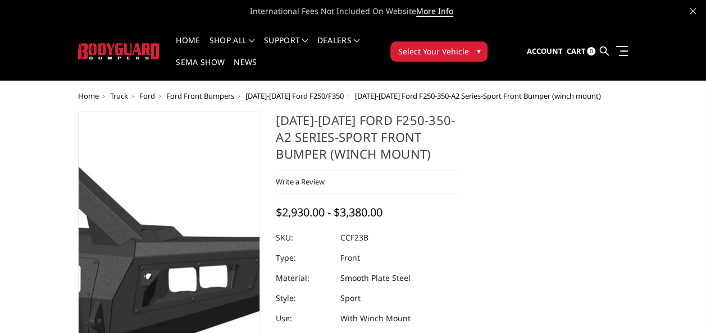
click at [210, 222] on img at bounding box center [46, 258] width 718 height 336
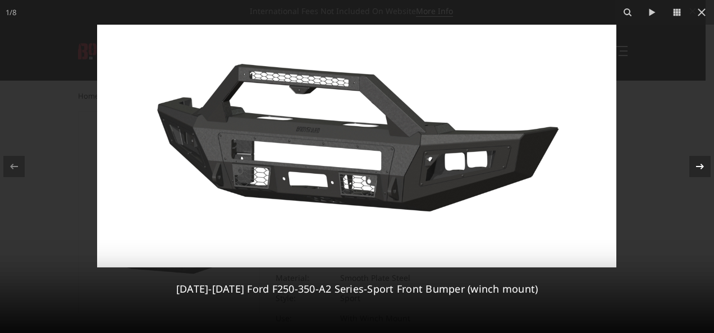
click at [695, 166] on icon at bounding box center [699, 166] width 13 height 13
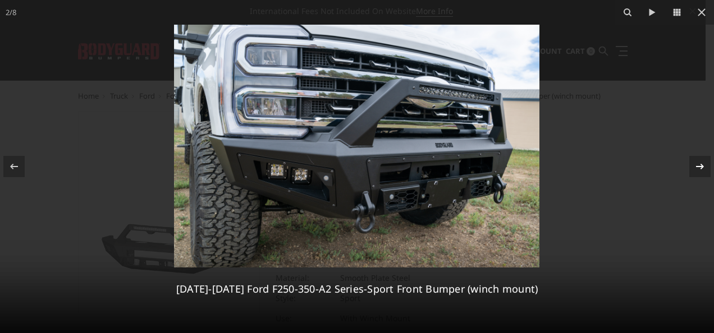
click at [702, 166] on icon at bounding box center [700, 167] width 8 height 6
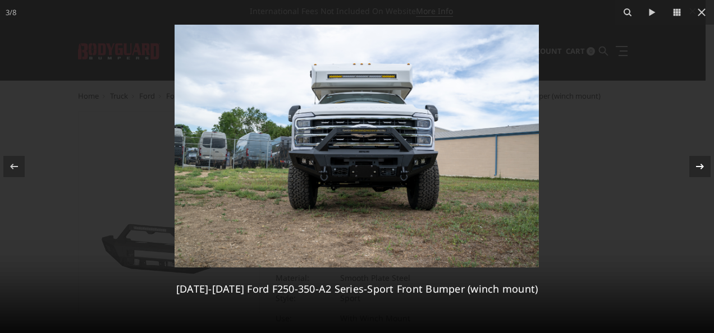
click at [702, 168] on icon at bounding box center [700, 167] width 8 height 6
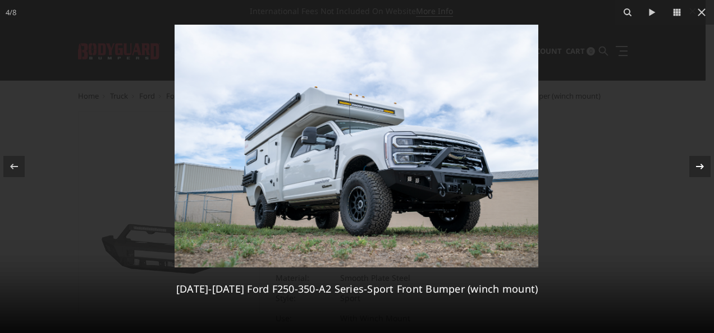
click at [702, 168] on icon at bounding box center [700, 167] width 8 height 6
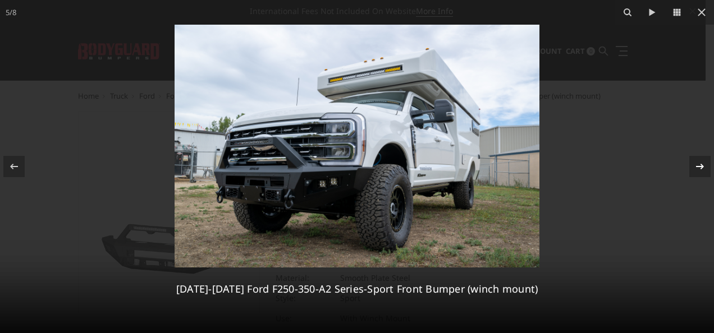
click at [702, 171] on icon at bounding box center [699, 166] width 13 height 13
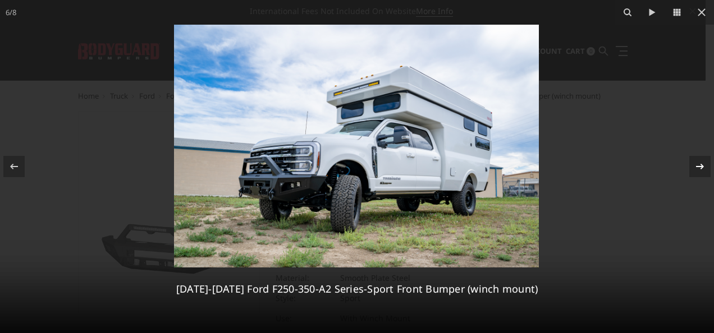
click at [702, 171] on icon at bounding box center [699, 166] width 13 height 13
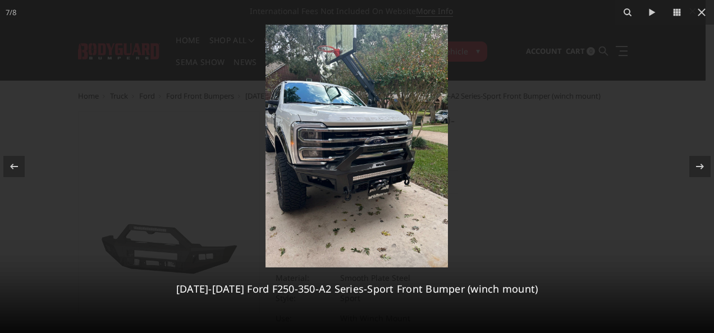
click at [387, 181] on img at bounding box center [356, 146] width 182 height 243
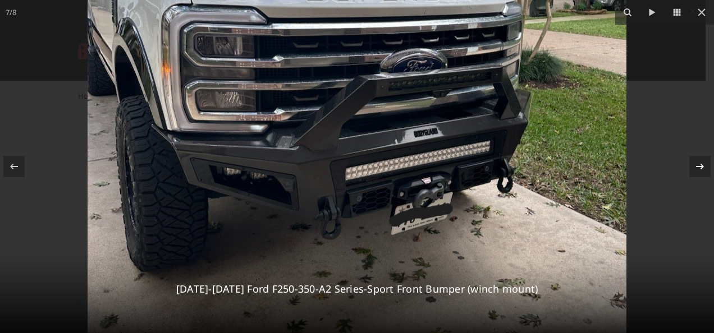
click at [705, 170] on div at bounding box center [699, 166] width 21 height 21
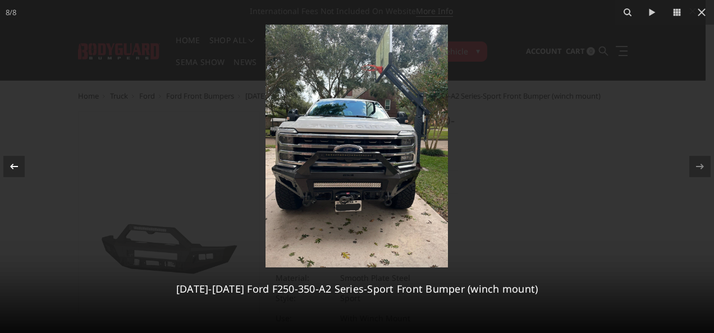
click at [17, 169] on icon at bounding box center [13, 166] width 13 height 13
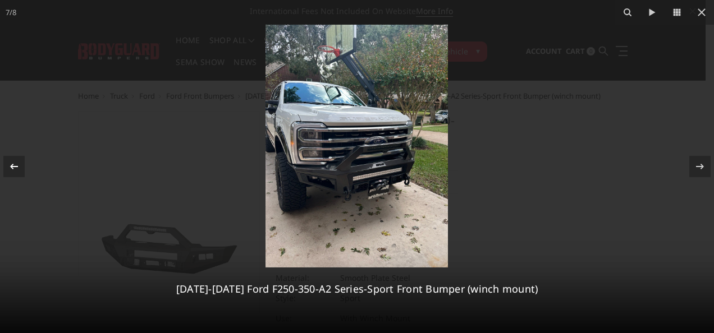
click at [17, 169] on icon at bounding box center [13, 166] width 13 height 13
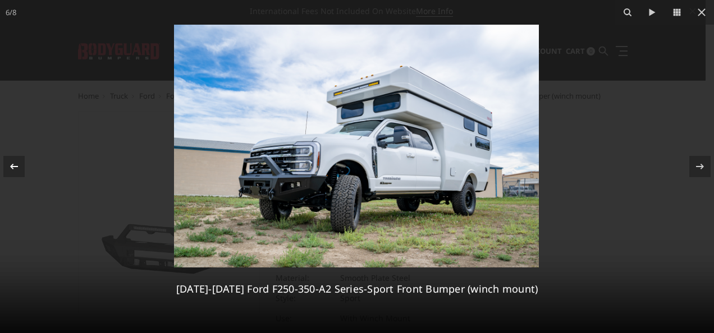
click at [17, 169] on icon at bounding box center [13, 166] width 13 height 13
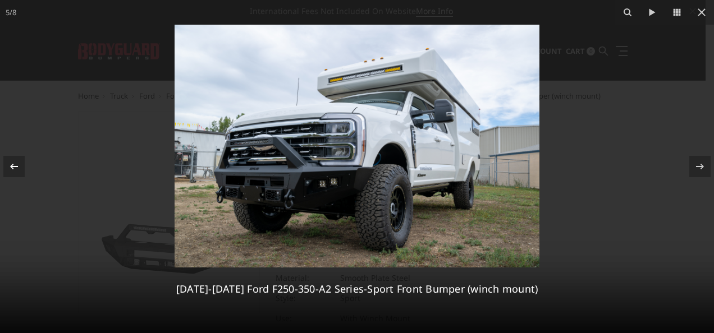
click at [17, 169] on icon at bounding box center [13, 166] width 13 height 13
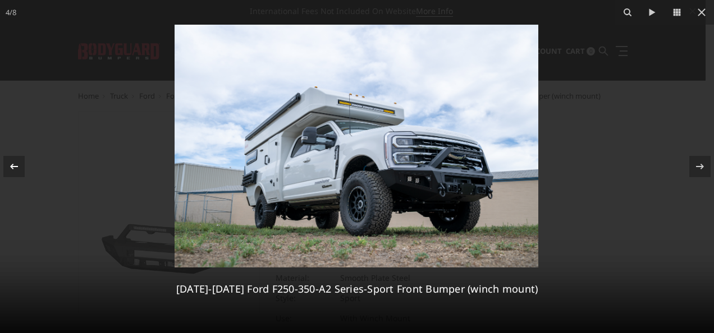
click at [17, 169] on icon at bounding box center [13, 166] width 13 height 13
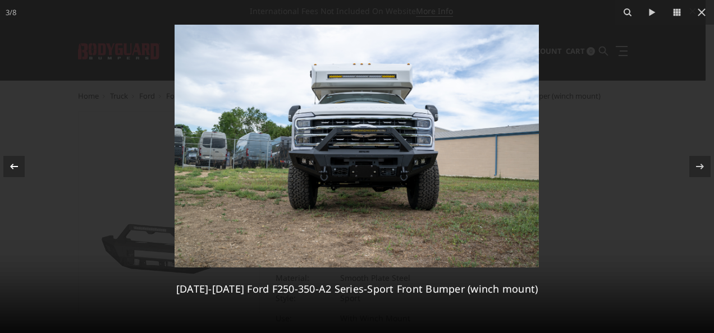
click at [17, 169] on icon at bounding box center [13, 166] width 13 height 13
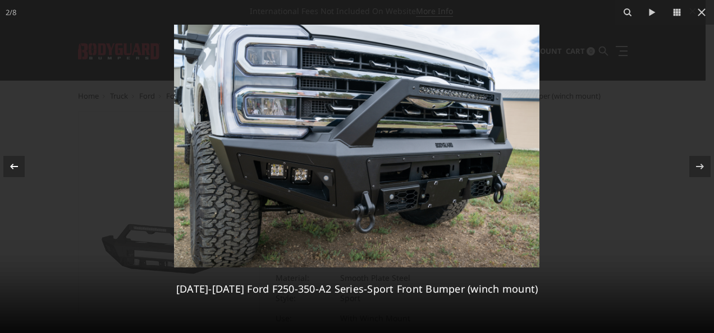
click at [17, 169] on icon at bounding box center [13, 166] width 13 height 13
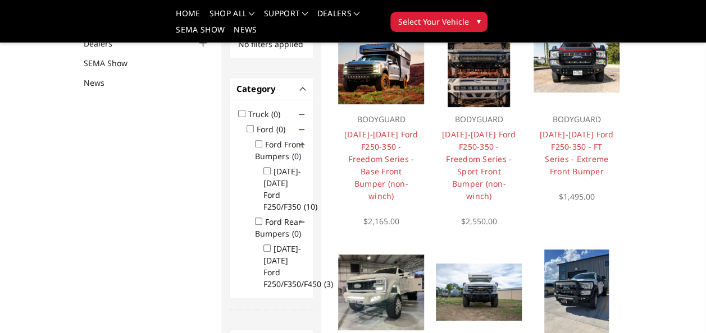
scroll to position [134, 0]
